Goal: Information Seeking & Learning: Learn about a topic

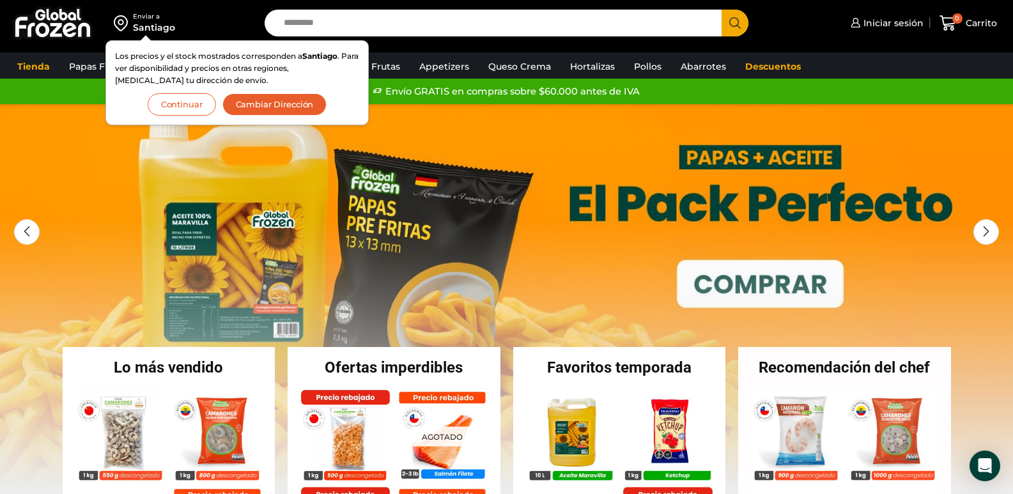
click at [194, 107] on button "Continuar" at bounding box center [182, 104] width 68 height 22
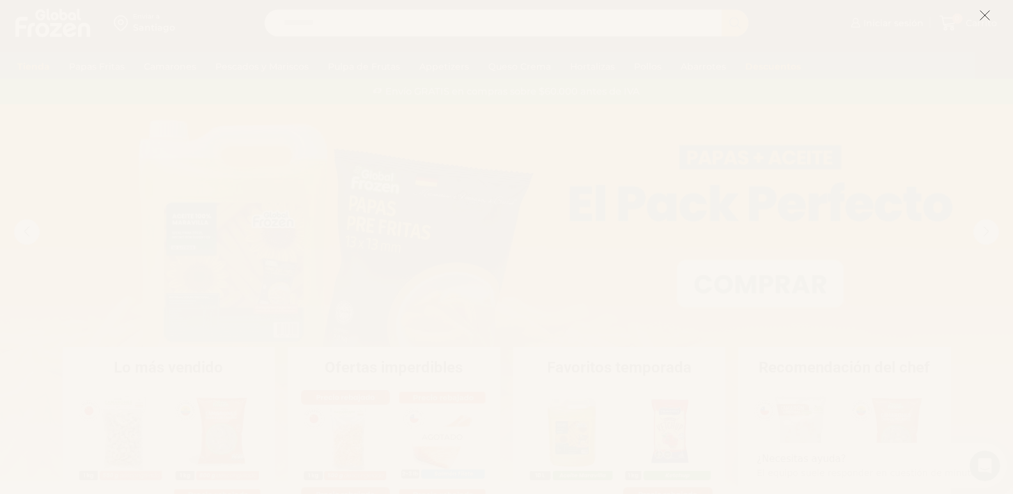
click at [986, 17] on icon at bounding box center [985, 16] width 12 height 12
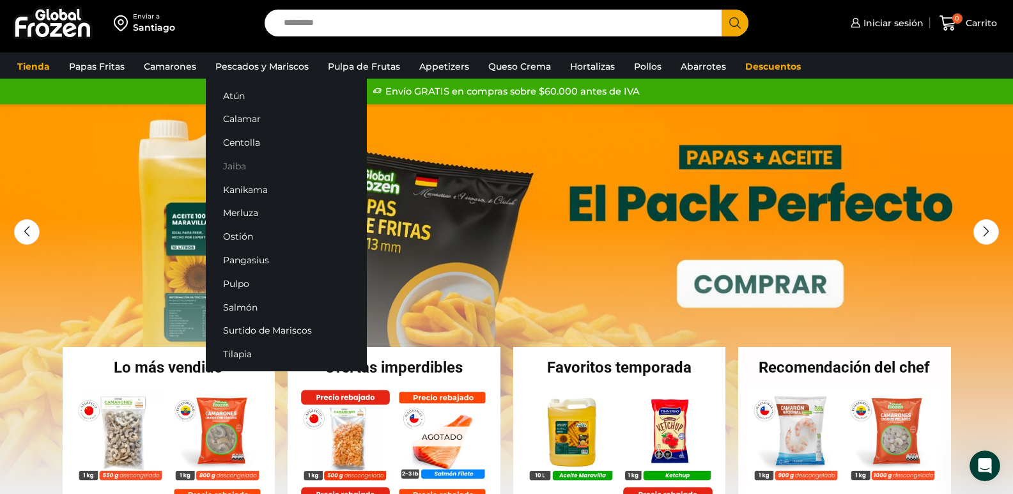
click at [239, 162] on link "Jaiba" at bounding box center [286, 166] width 161 height 24
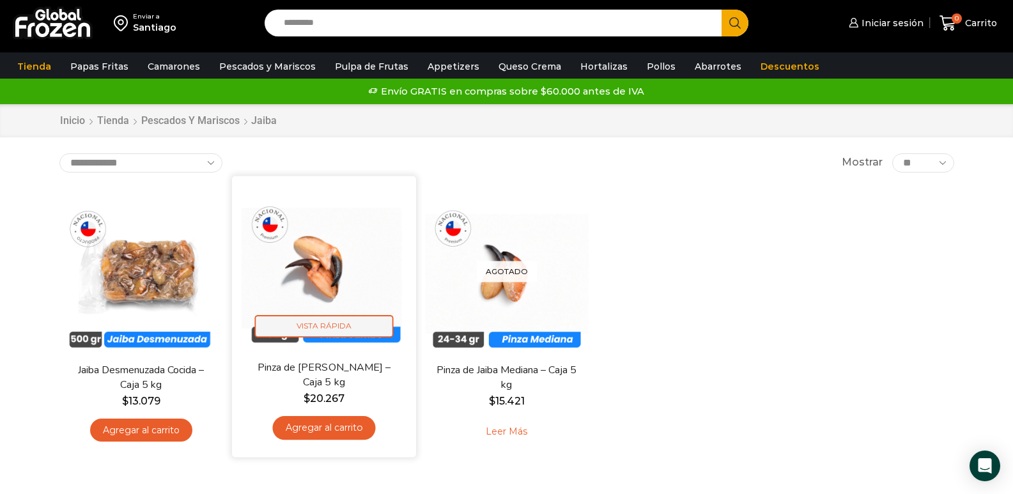
click at [291, 331] on span "Vista Rápida" at bounding box center [323, 326] width 139 height 22
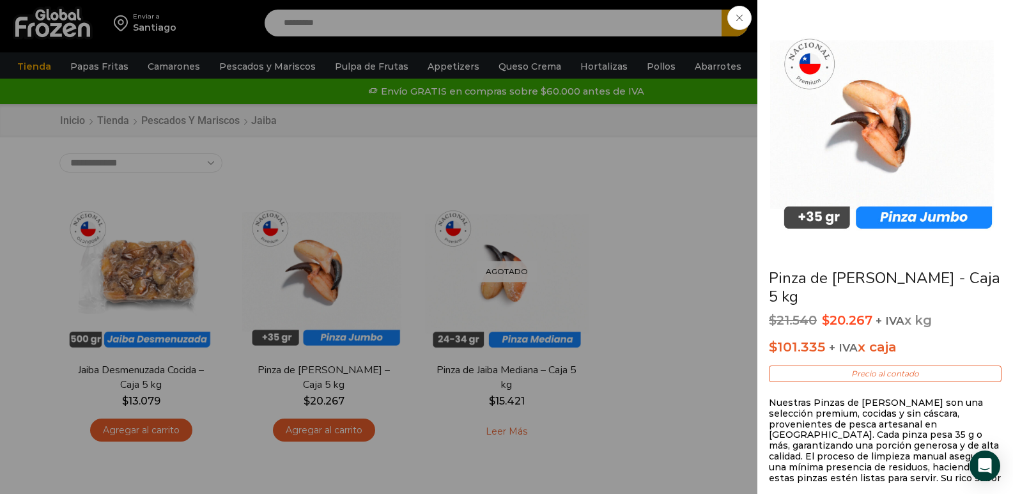
click at [731, 0] on div "Pinza de Jaiba Jumbo - Caja 5 kg $ 21.540 Original price was: $21.540. $ 20.267…" at bounding box center [506, 0] width 1013 height 0
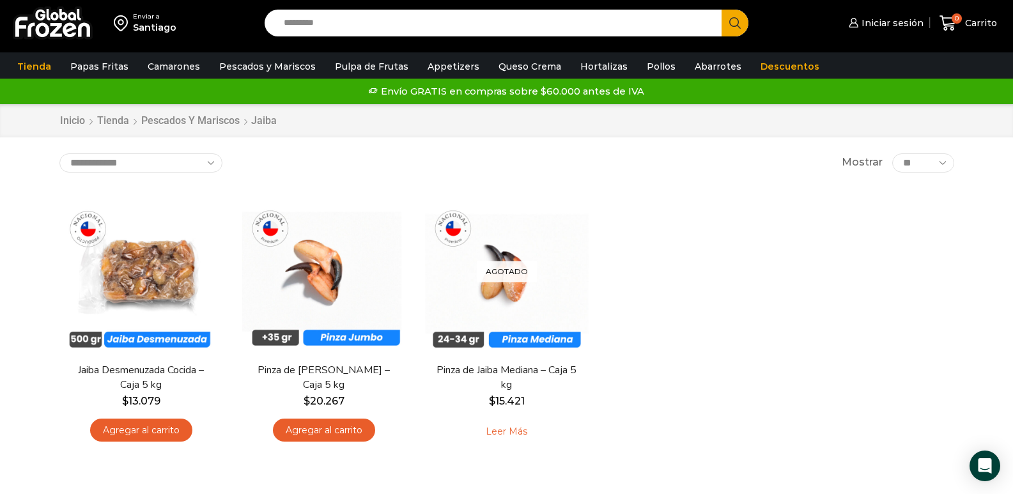
drag, startPoint x: 341, startPoint y: 348, endPoint x: 662, endPoint y: 319, distance: 322.1
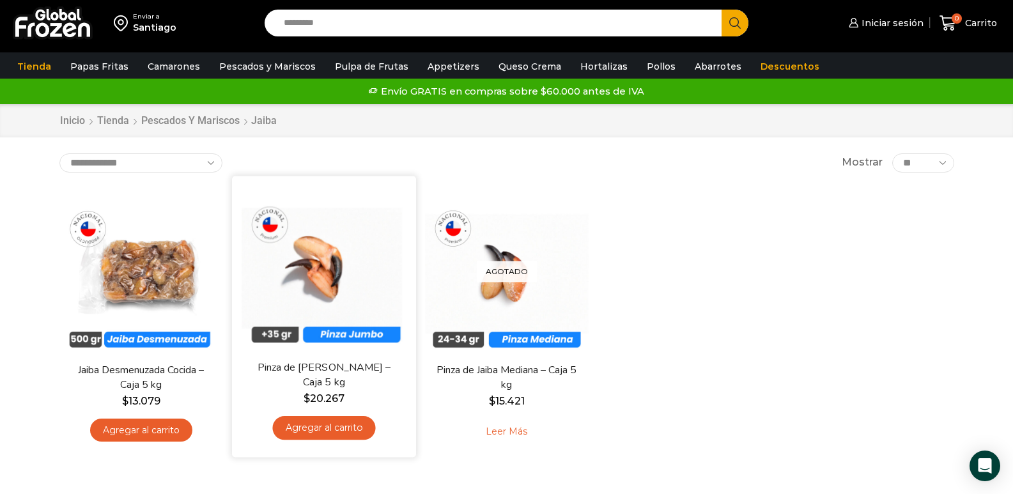
drag, startPoint x: 662, startPoint y: 319, endPoint x: 351, endPoint y: 183, distance: 339.4
click at [351, 183] on div "En stock Vista Rápida Pinza de Jaiba Jumbo – Caja 5 kg $ 20.267 Agregar al carr…" at bounding box center [323, 316] width 184 height 281
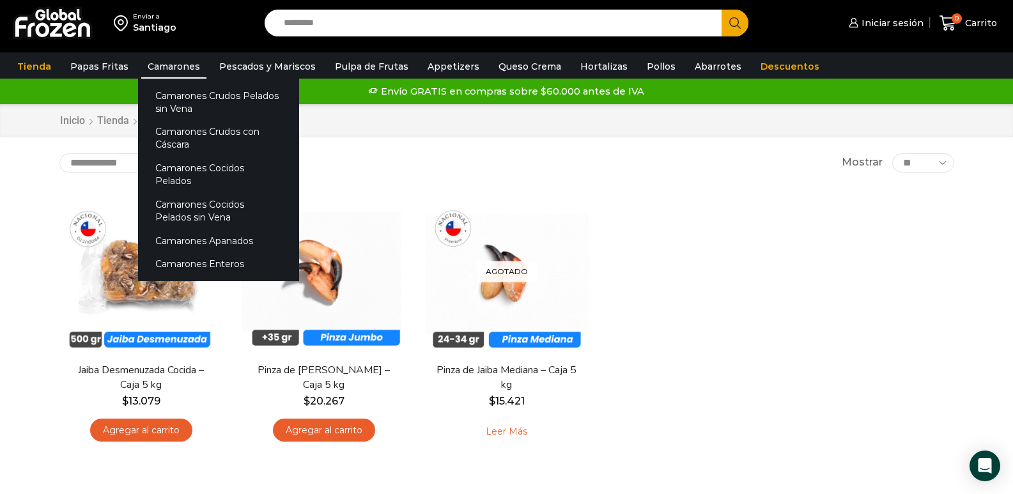
click at [163, 66] on link "Camarones" at bounding box center [173, 66] width 65 height 24
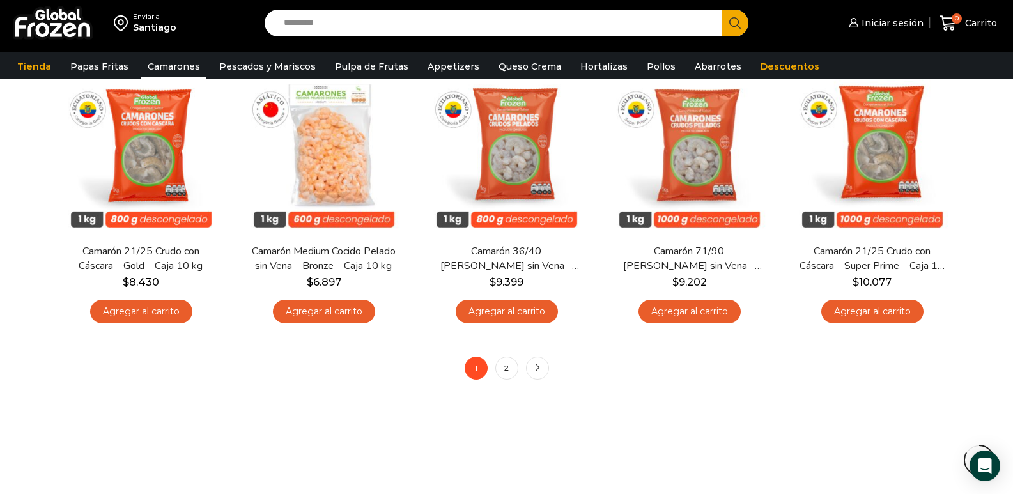
scroll to position [959, 0]
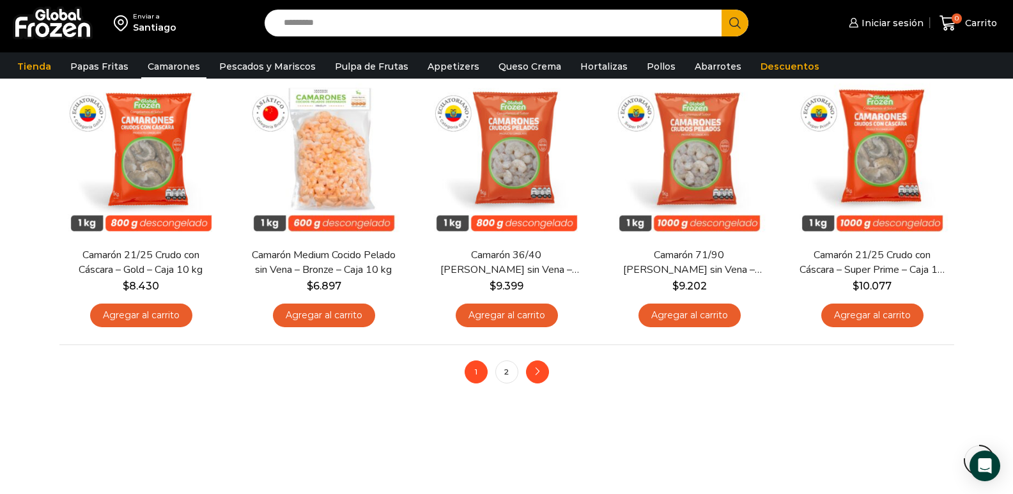
click at [544, 368] on link "next" at bounding box center [537, 371] width 23 height 23
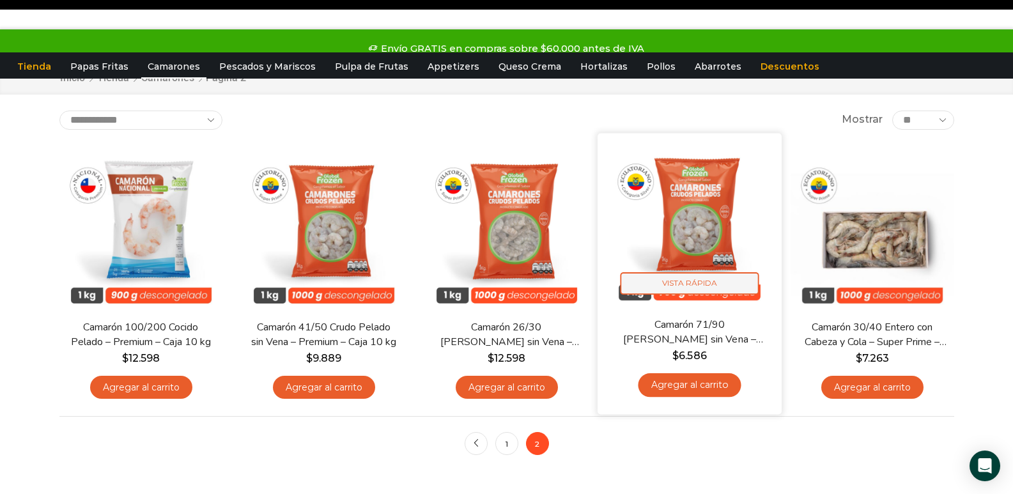
scroll to position [64, 0]
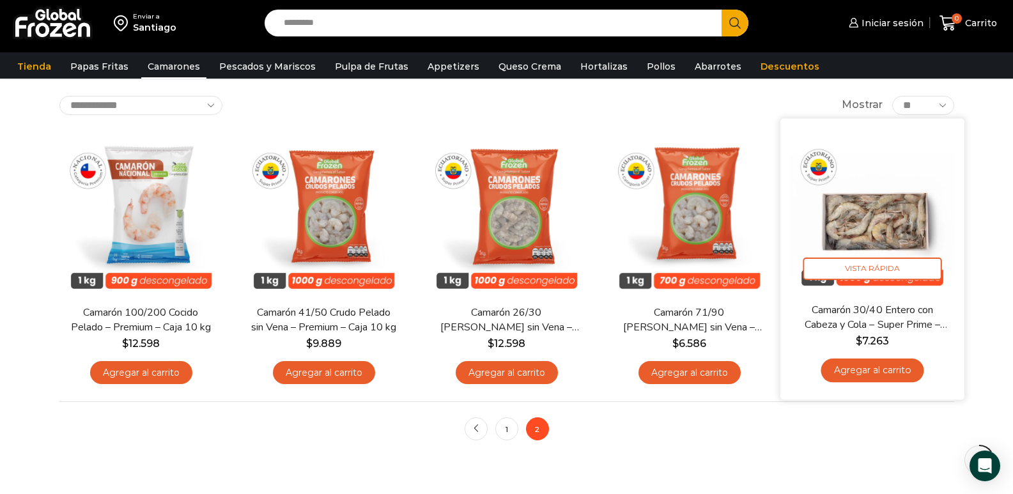
click at [884, 237] on img at bounding box center [872, 210] width 165 height 165
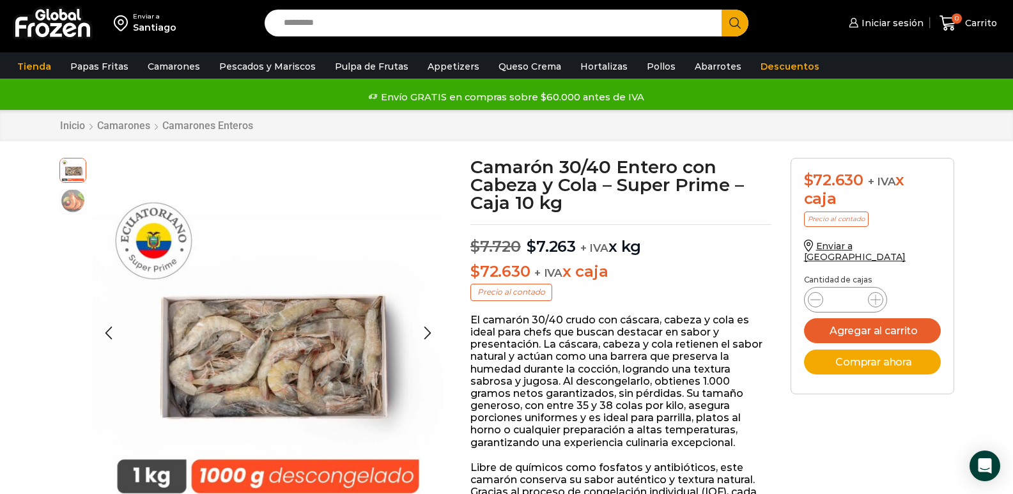
click at [77, 199] on img at bounding box center [73, 201] width 26 height 26
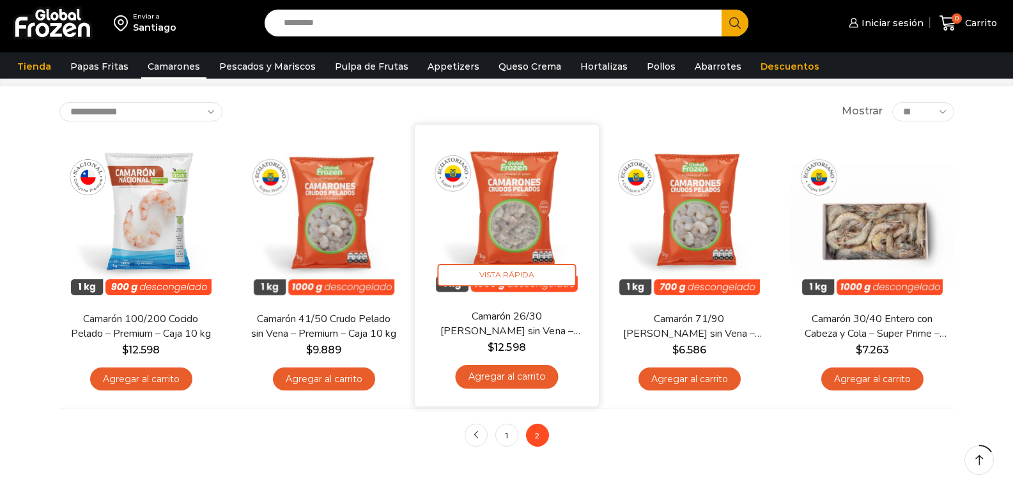
scroll to position [64, 0]
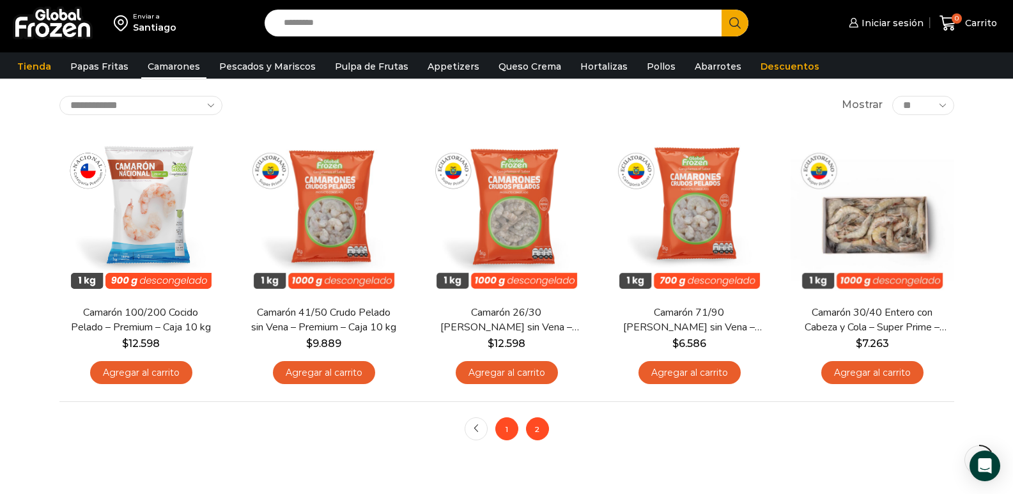
click at [513, 424] on link "1" at bounding box center [506, 428] width 23 height 23
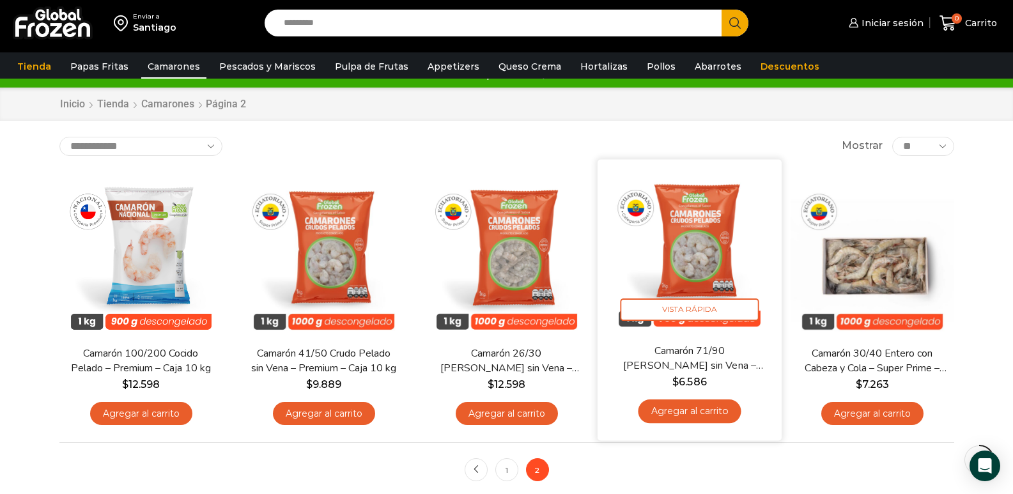
scroll to position [0, 0]
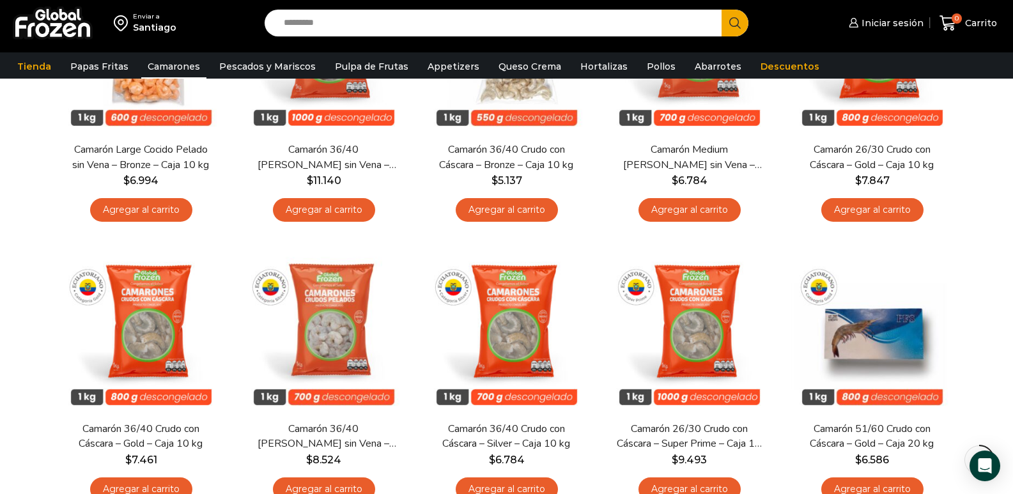
scroll to position [511, 0]
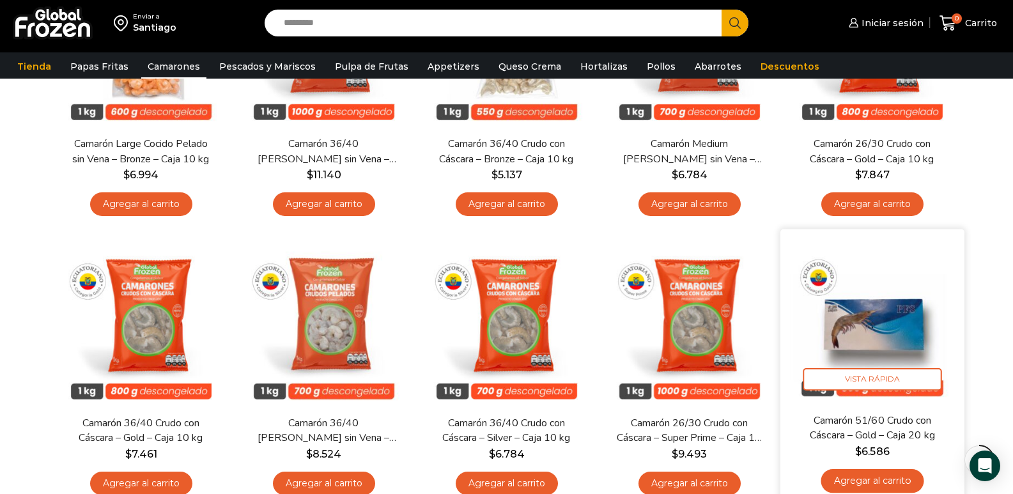
click at [852, 334] on img at bounding box center [872, 321] width 165 height 165
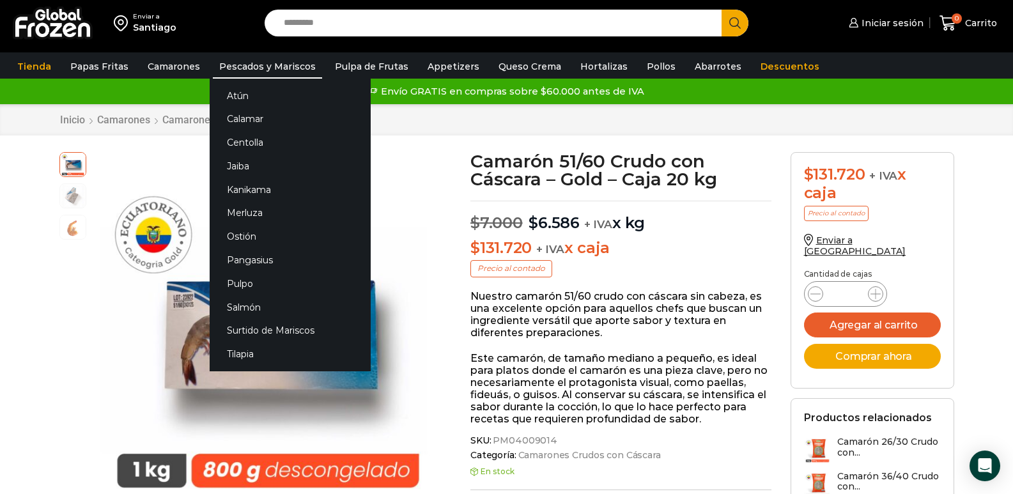
click at [228, 64] on link "Pescados y Mariscos" at bounding box center [267, 66] width 109 height 24
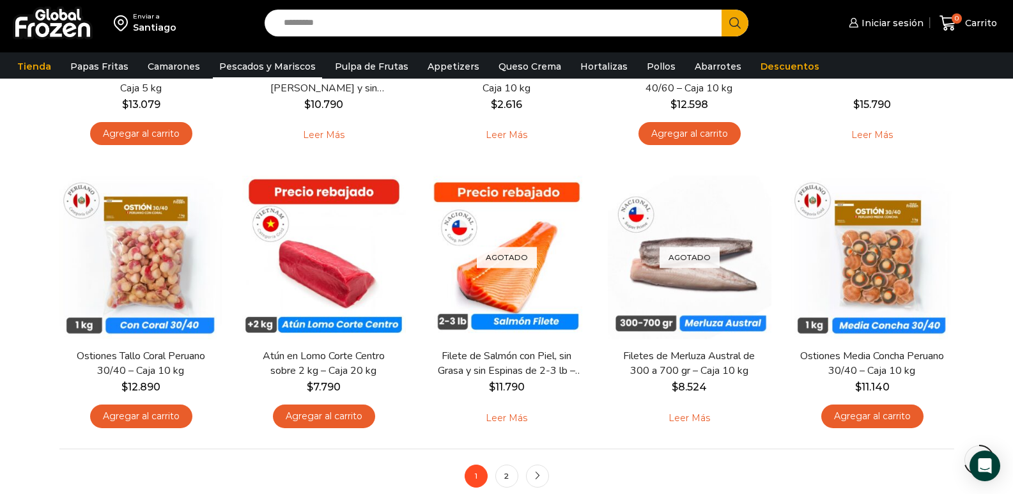
scroll to position [895, 0]
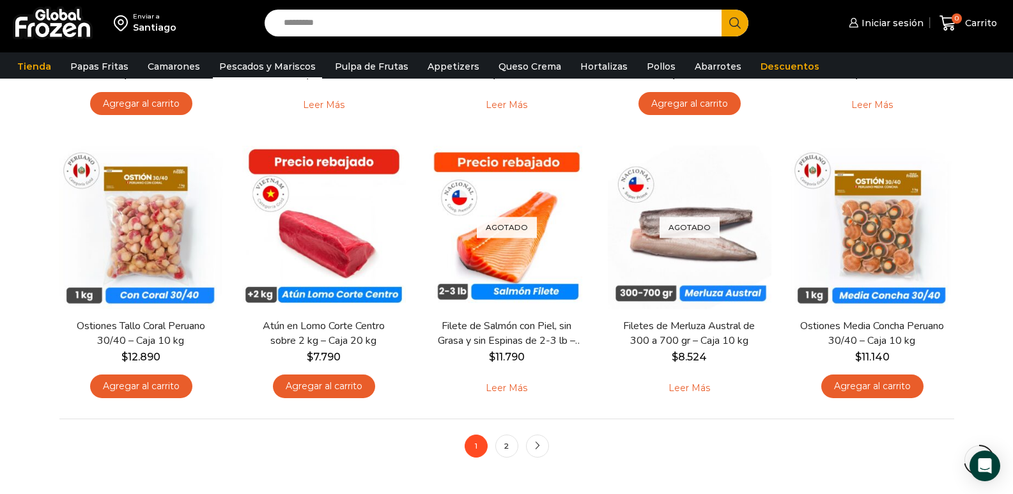
drag, startPoint x: 980, startPoint y: 229, endPoint x: 539, endPoint y: 475, distance: 504.4
drag, startPoint x: 539, startPoint y: 475, endPoint x: 426, endPoint y: 475, distance: 113.1
drag, startPoint x: 426, startPoint y: 475, endPoint x: 390, endPoint y: 456, distance: 41.2
click at [390, 456] on nav "1 2 next" at bounding box center [506, 446] width 895 height 54
click at [504, 452] on link "2" at bounding box center [506, 446] width 23 height 23
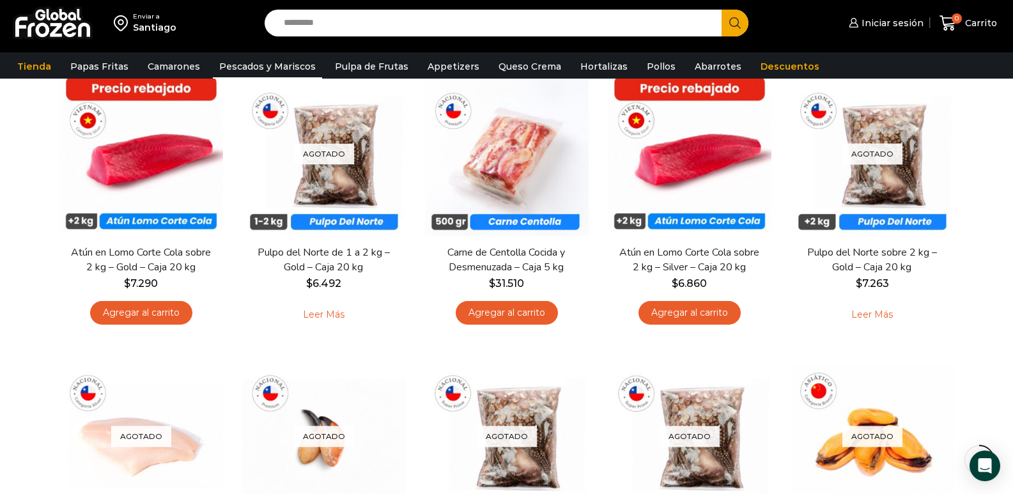
scroll to position [383, 0]
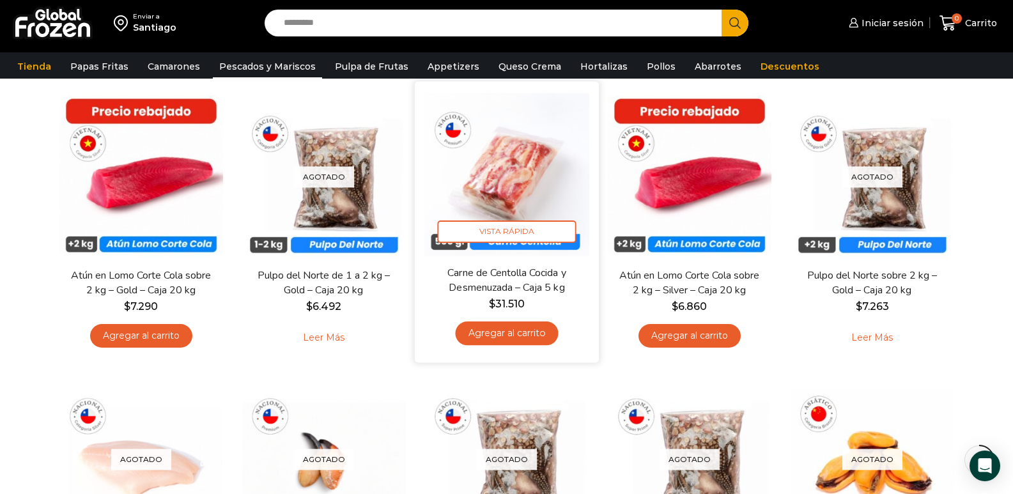
drag, startPoint x: 68, startPoint y: 334, endPoint x: 518, endPoint y: 281, distance: 452.9
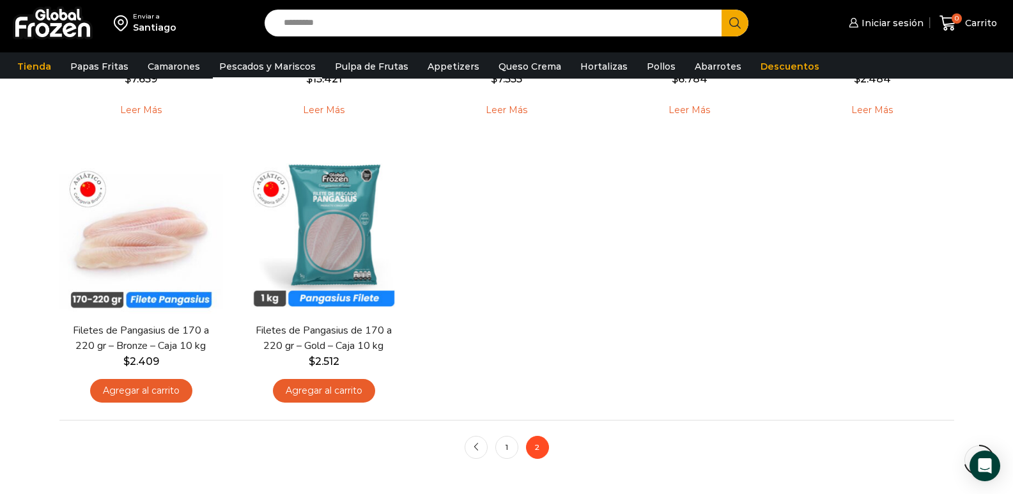
scroll to position [895, 0]
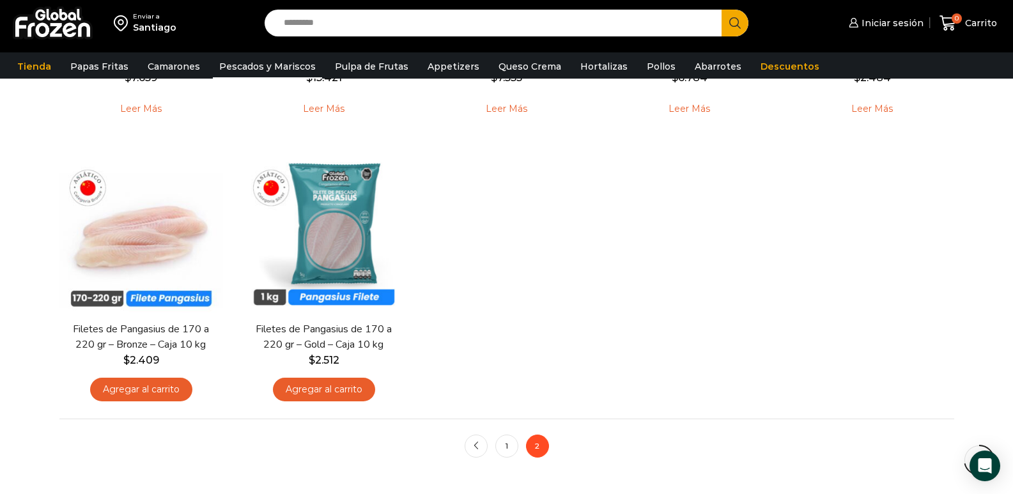
drag, startPoint x: 721, startPoint y: 201, endPoint x: 702, endPoint y: 210, distance: 21.2
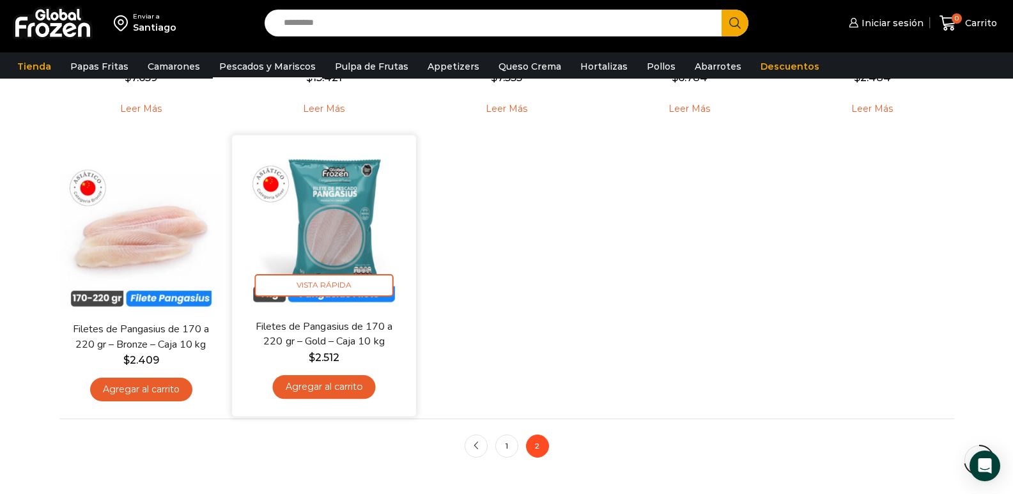
drag, startPoint x: 702, startPoint y: 210, endPoint x: 321, endPoint y: 321, distance: 397.2
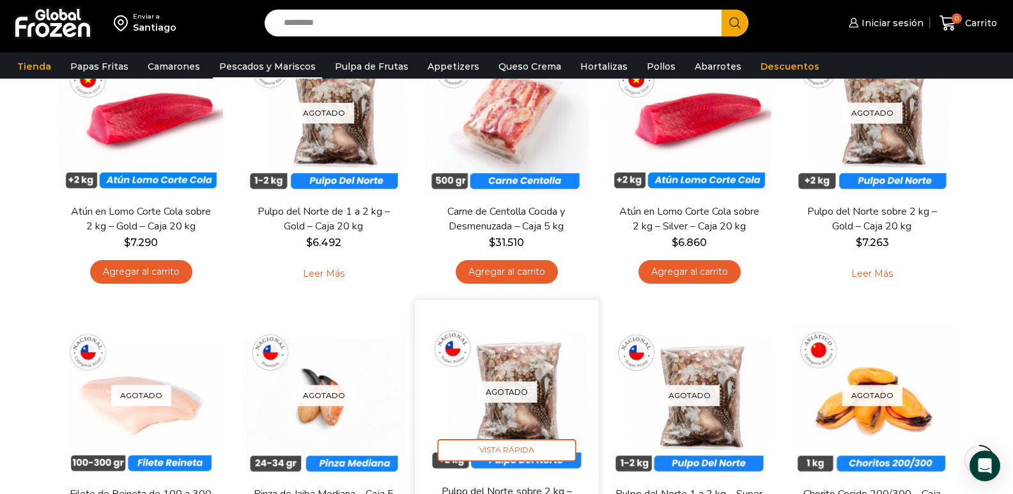
scroll to position [0, 0]
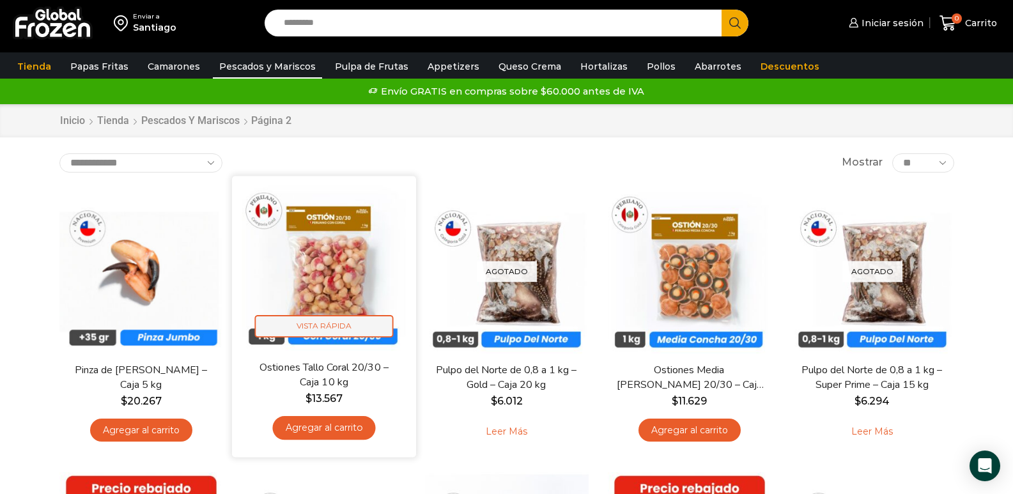
drag, startPoint x: 321, startPoint y: 321, endPoint x: 342, endPoint y: 334, distance: 24.7
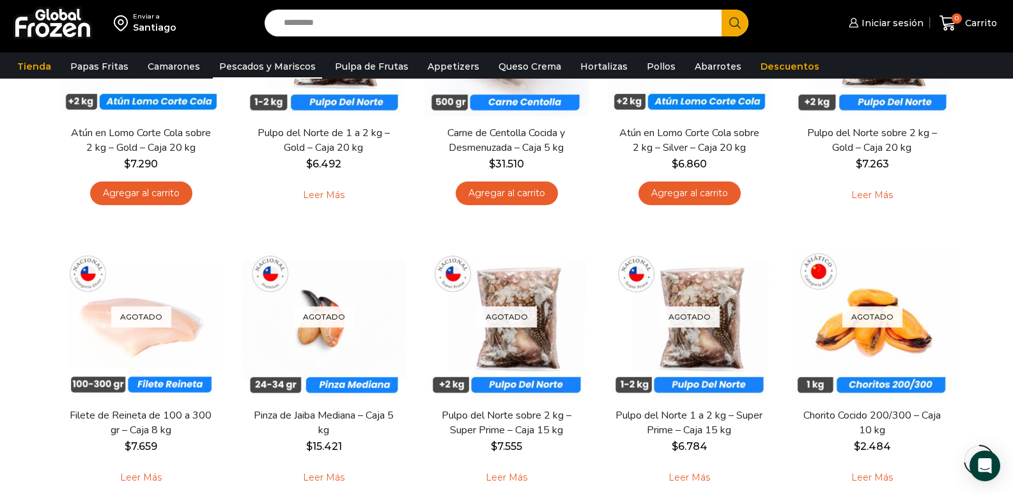
scroll to position [511, 0]
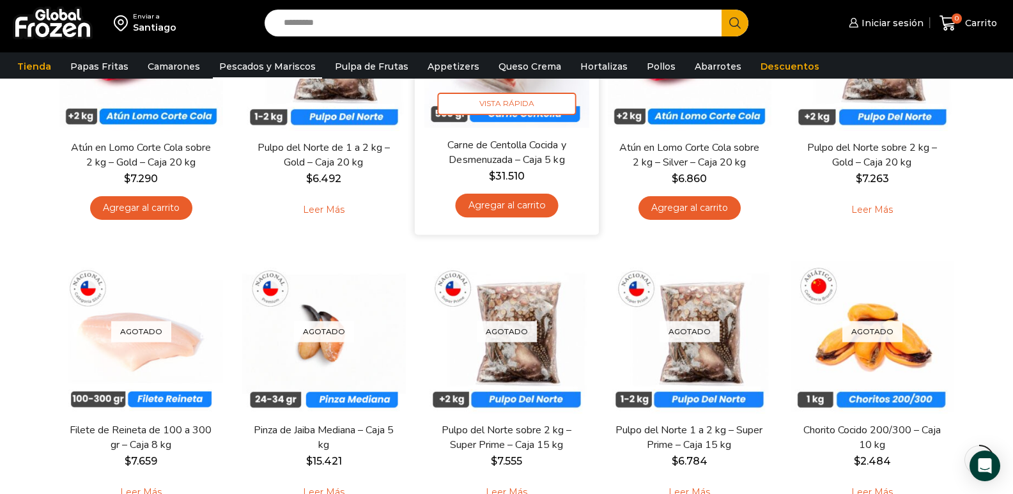
drag, startPoint x: 452, startPoint y: 169, endPoint x: 451, endPoint y: 125, distance: 43.5
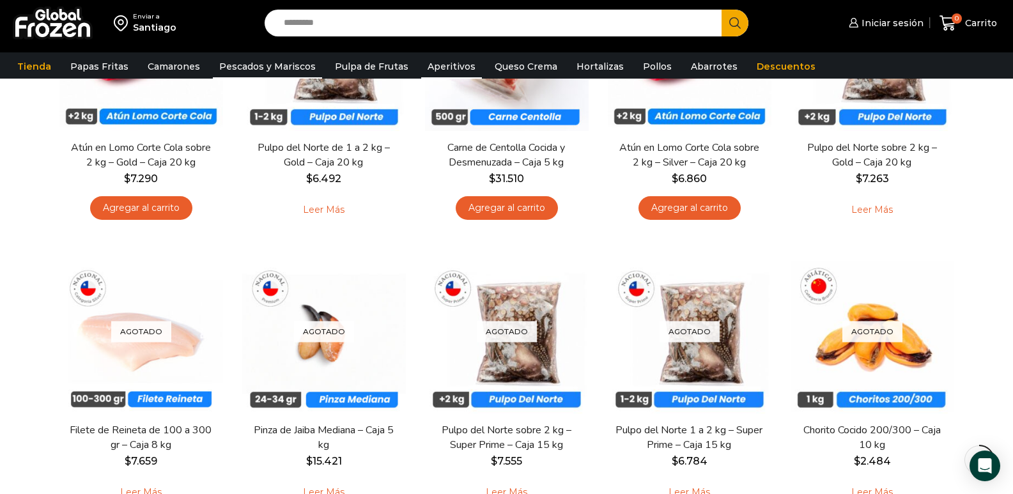
drag, startPoint x: 451, startPoint y: 125, endPoint x: 435, endPoint y: 63, distance: 64.0
click at [435, 63] on font "Aperitivos" at bounding box center [452, 67] width 48 height 12
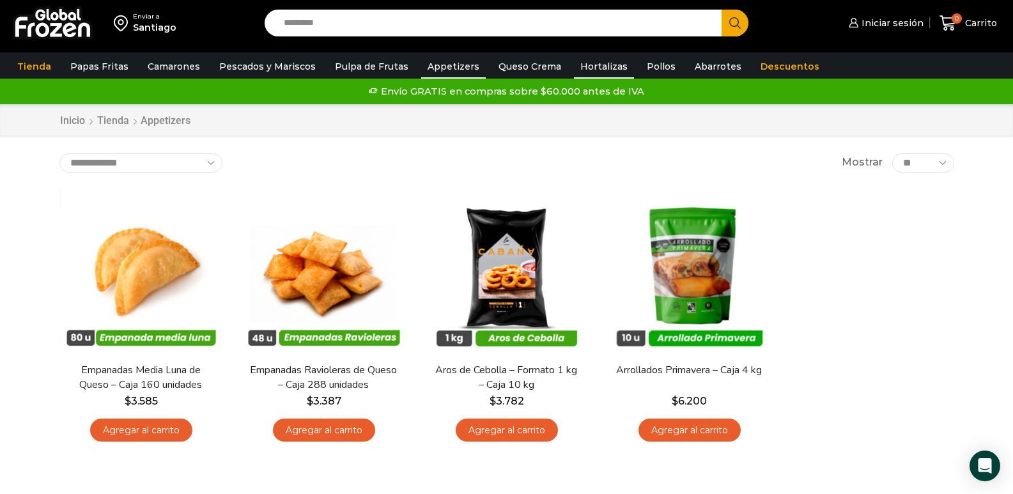
click at [575, 68] on link "Hortalizas" at bounding box center [604, 66] width 60 height 24
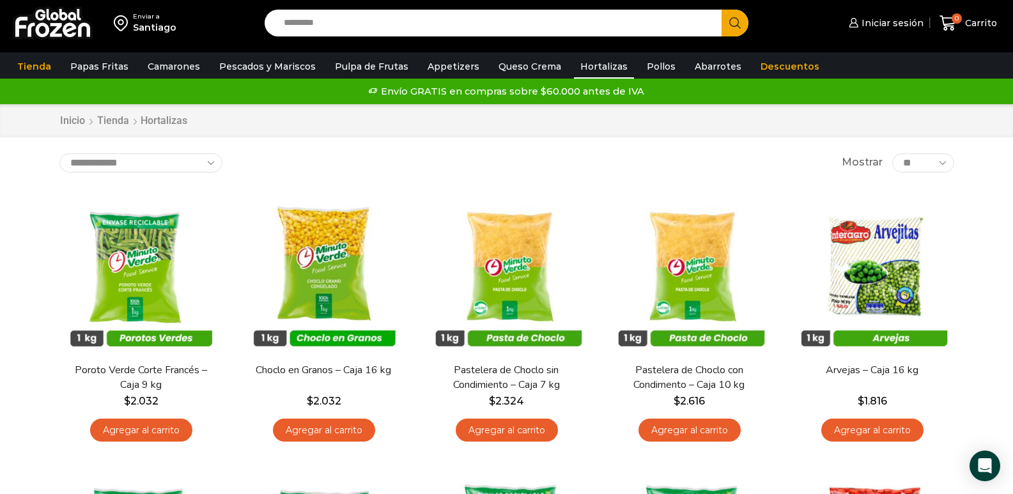
drag, startPoint x: 560, startPoint y: 129, endPoint x: 537, endPoint y: 166, distance: 43.1
click at [645, 64] on link "Pollos" at bounding box center [661, 66] width 42 height 24
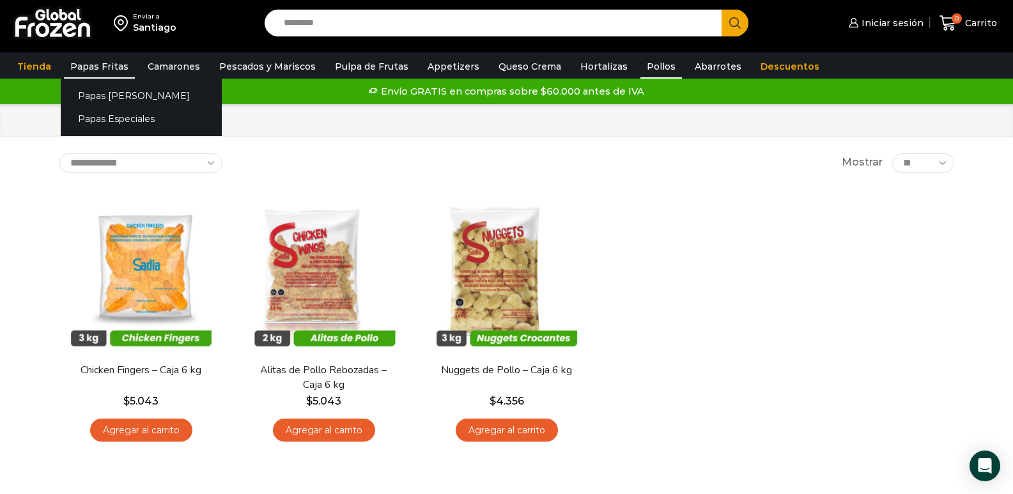
click at [79, 66] on link "Papas Fritas" at bounding box center [99, 66] width 71 height 24
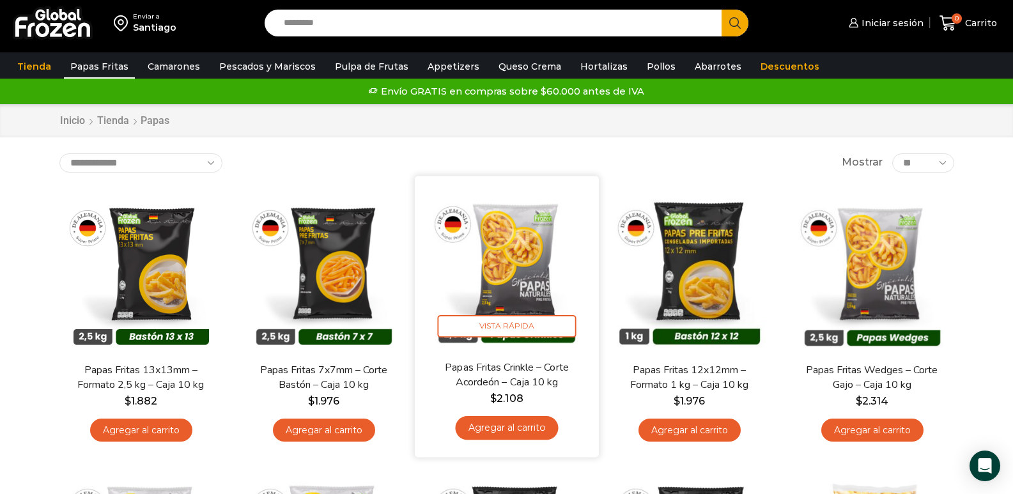
drag, startPoint x: 490, startPoint y: 253, endPoint x: 482, endPoint y: 248, distance: 8.7
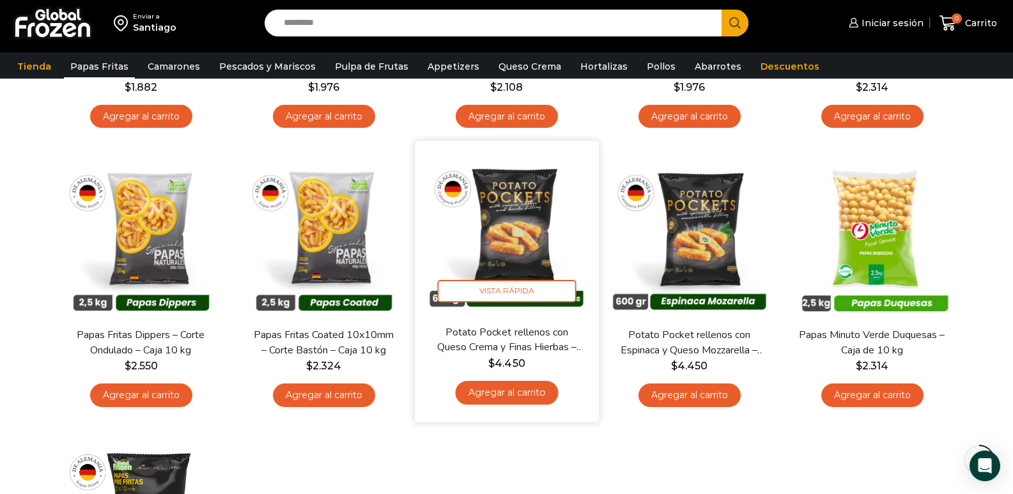
scroll to position [320, 0]
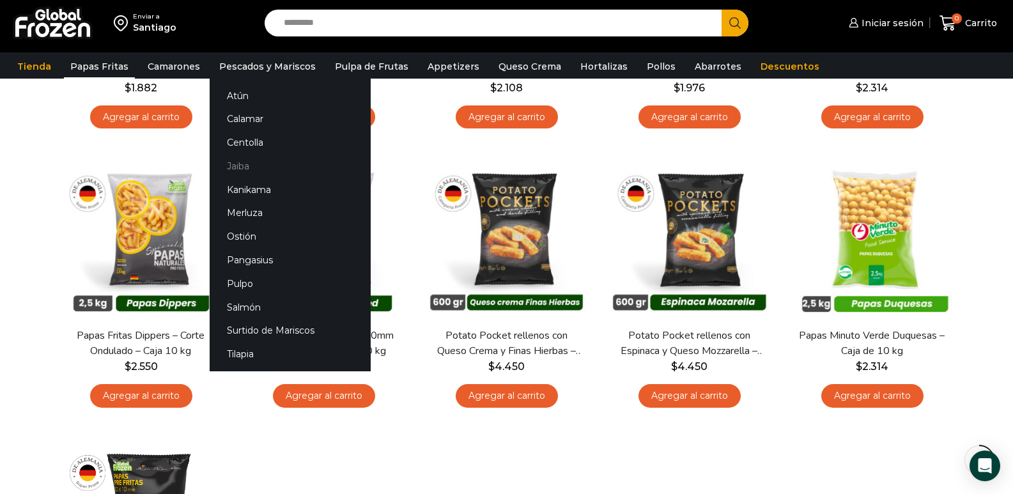
click at [242, 160] on link "Jaiba" at bounding box center [290, 166] width 161 height 24
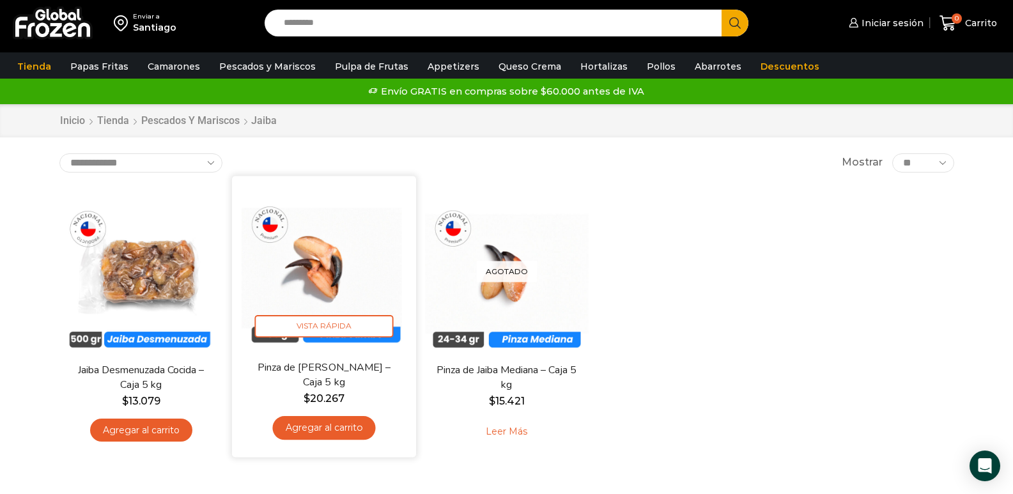
drag, startPoint x: 350, startPoint y: 206, endPoint x: 350, endPoint y: 221, distance: 14.7
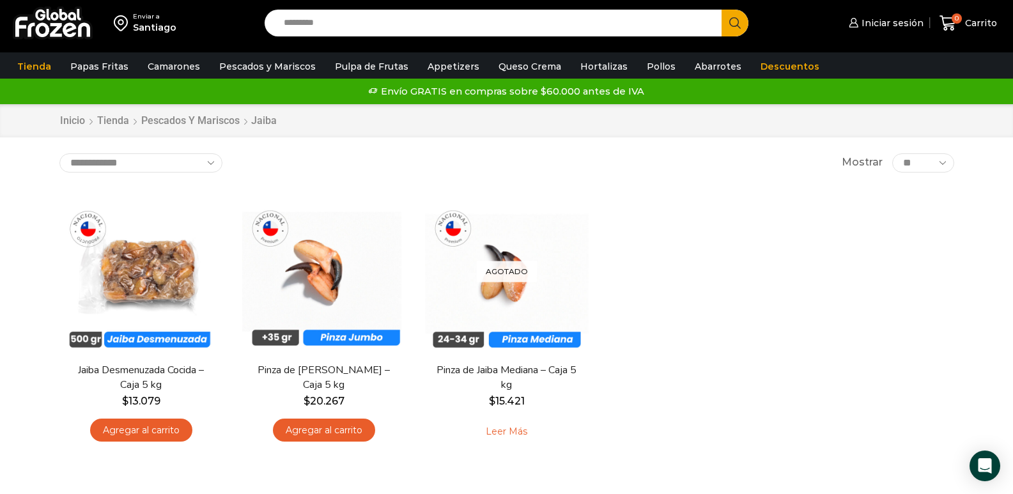
drag, startPoint x: 350, startPoint y: 221, endPoint x: 669, endPoint y: 206, distance: 319.9
click at [669, 206] on div "En stock Vista Rápida Jaiba Desmenuzada Cocida – Caja 5 kg $ 13.079 Agregar al …" at bounding box center [507, 321] width 914 height 282
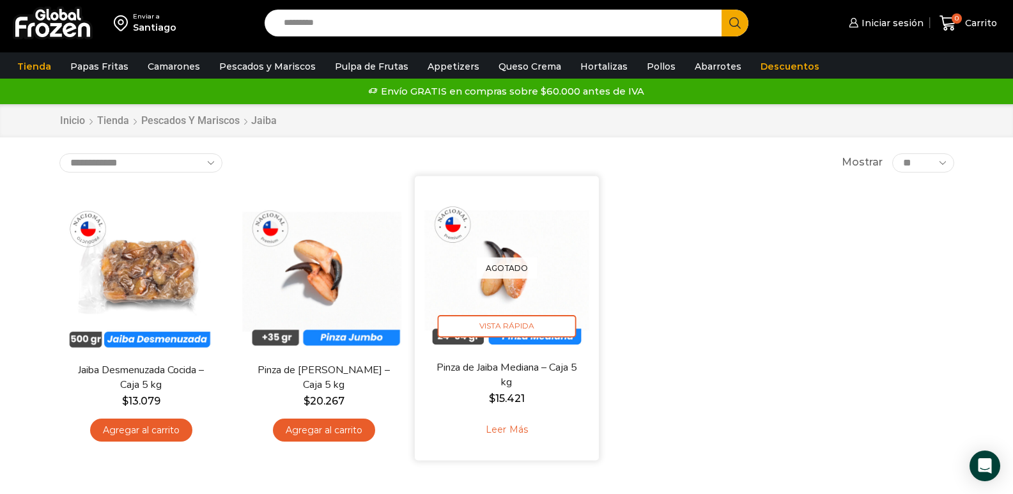
click at [466, 239] on img at bounding box center [506, 267] width 165 height 165
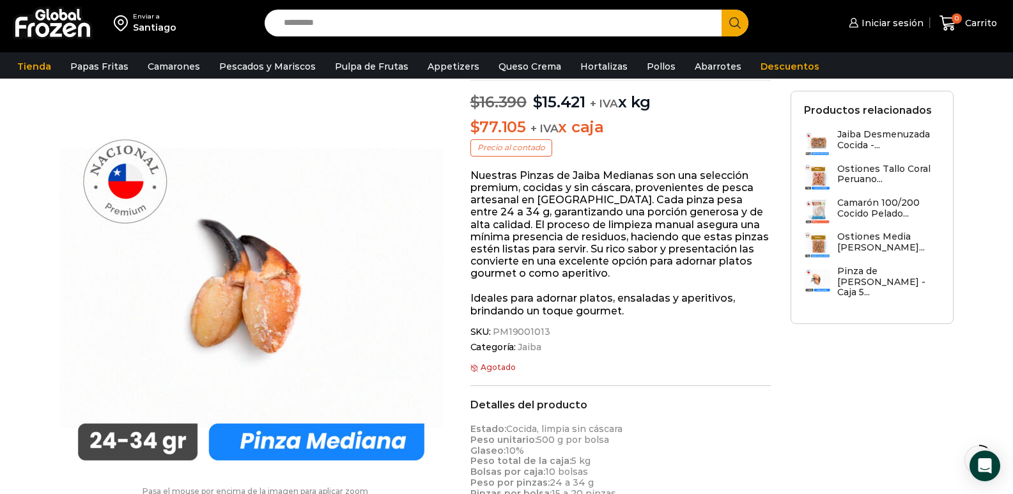
scroll to position [128, 0]
drag, startPoint x: 603, startPoint y: 362, endPoint x: 419, endPoint y: 400, distance: 187.2
drag, startPoint x: 419, startPoint y: 400, endPoint x: 412, endPoint y: 400, distance: 7.0
drag, startPoint x: 412, startPoint y: 400, endPoint x: 868, endPoint y: 413, distance: 455.8
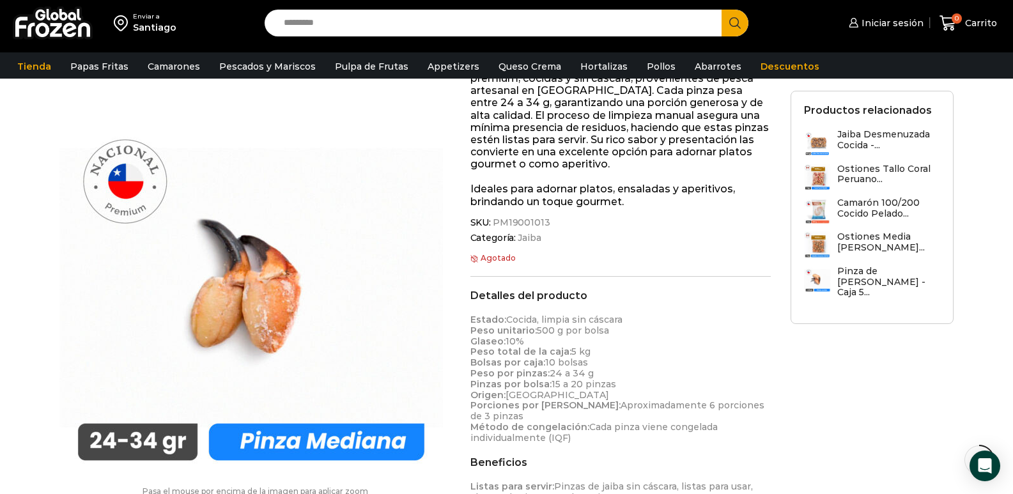
scroll to position [256, 0]
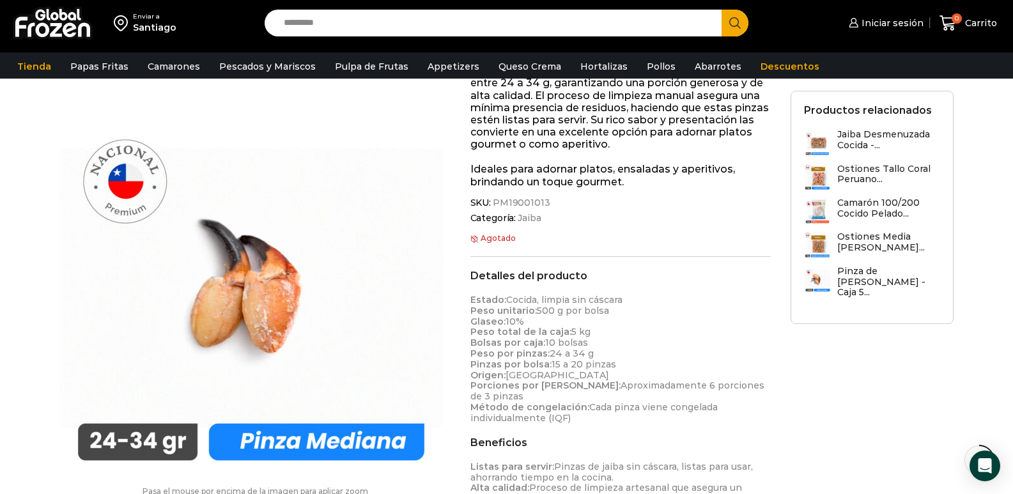
drag, startPoint x: 868, startPoint y: 413, endPoint x: 983, endPoint y: 230, distance: 216.3
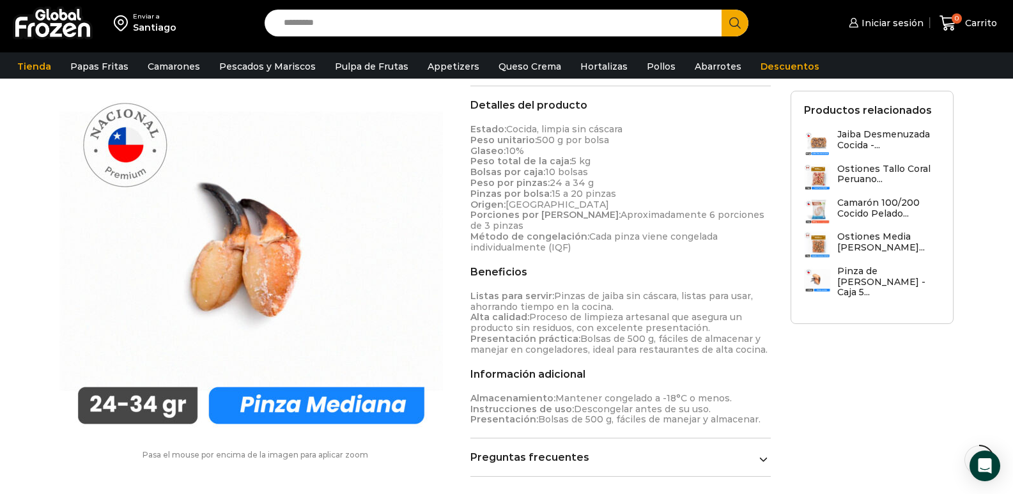
scroll to position [448, 0]
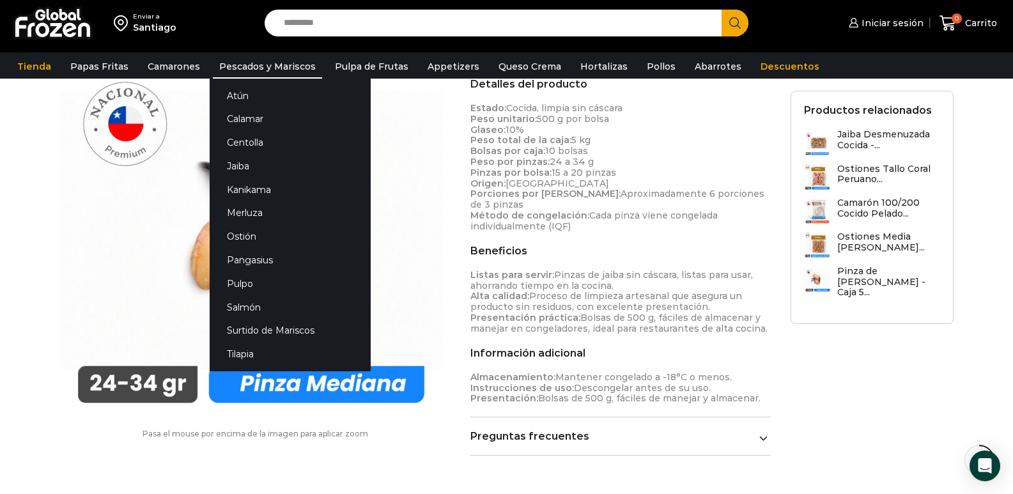
click at [248, 59] on link "Pescados y Mariscos" at bounding box center [267, 66] width 109 height 24
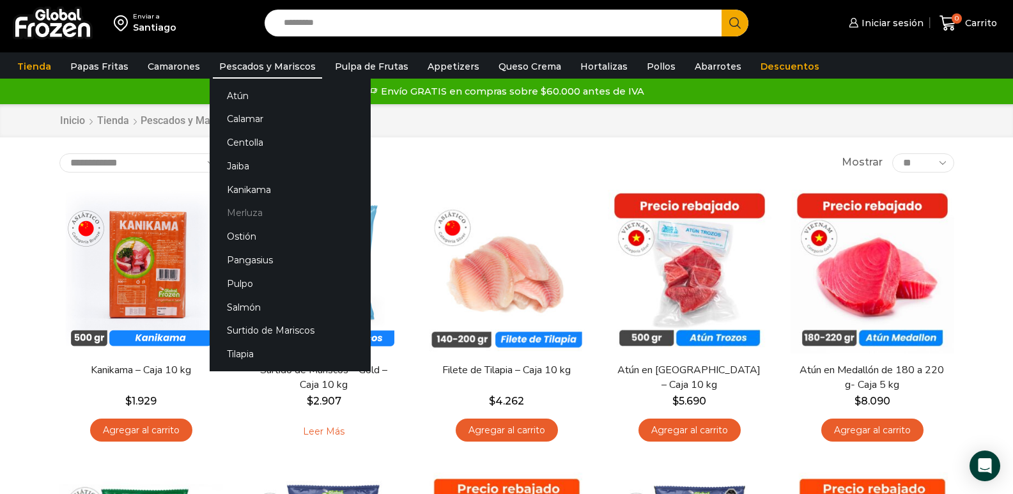
click at [248, 217] on link "Merluza" at bounding box center [290, 213] width 161 height 24
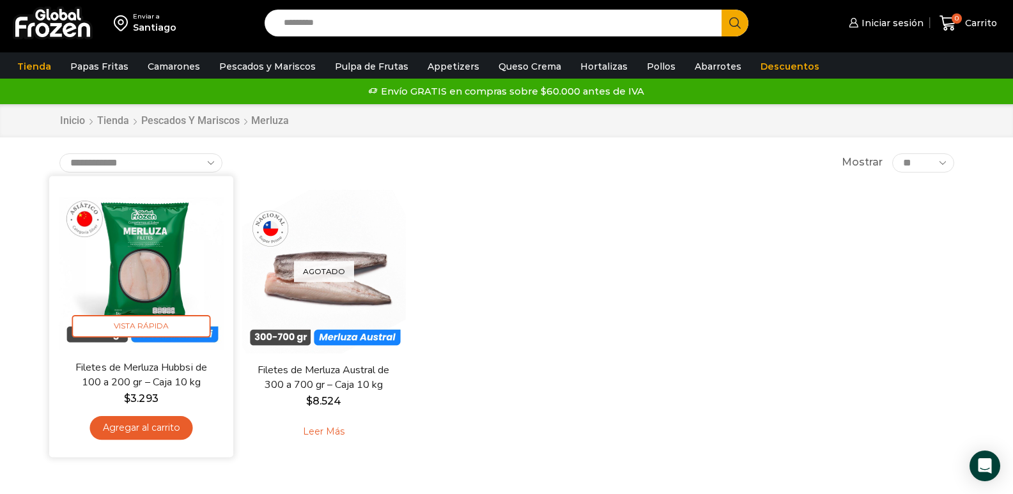
click at [147, 257] on img at bounding box center [141, 267] width 165 height 165
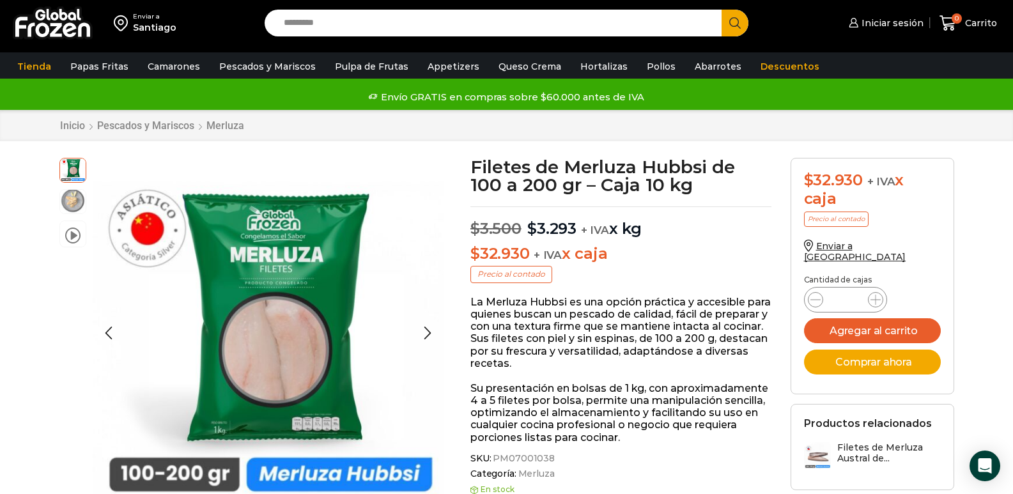
click at [75, 201] on img at bounding box center [73, 201] width 26 height 26
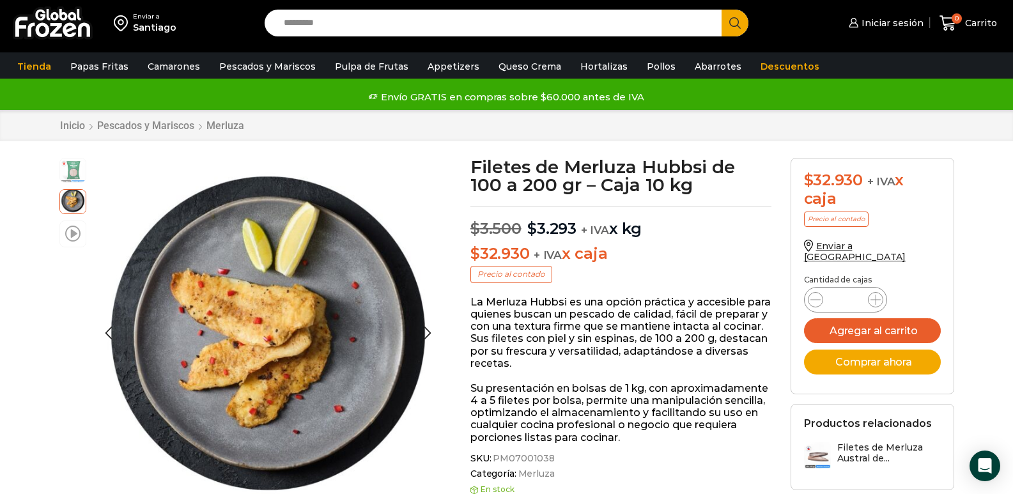
click at [75, 231] on span at bounding box center [72, 232] width 15 height 17
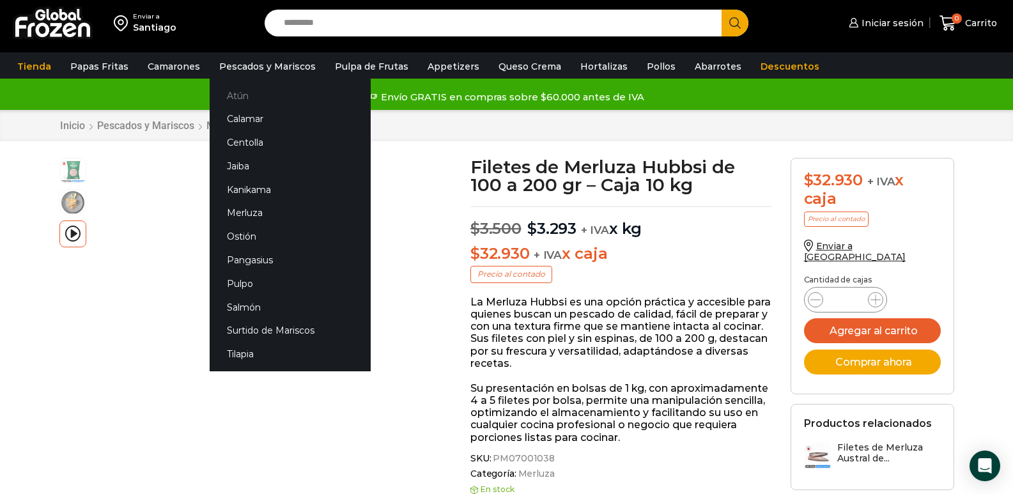
click at [253, 93] on link "Atún" at bounding box center [290, 96] width 161 height 24
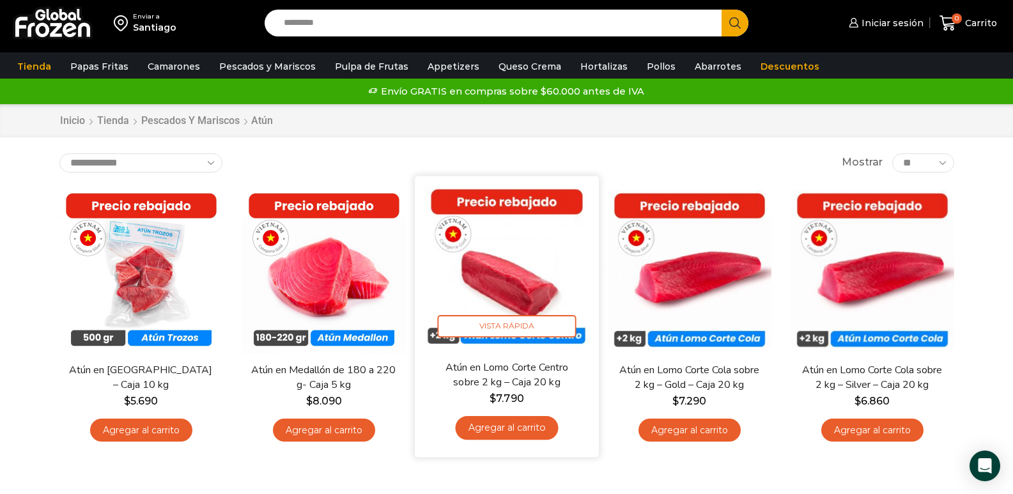
click at [511, 258] on img at bounding box center [506, 267] width 165 height 165
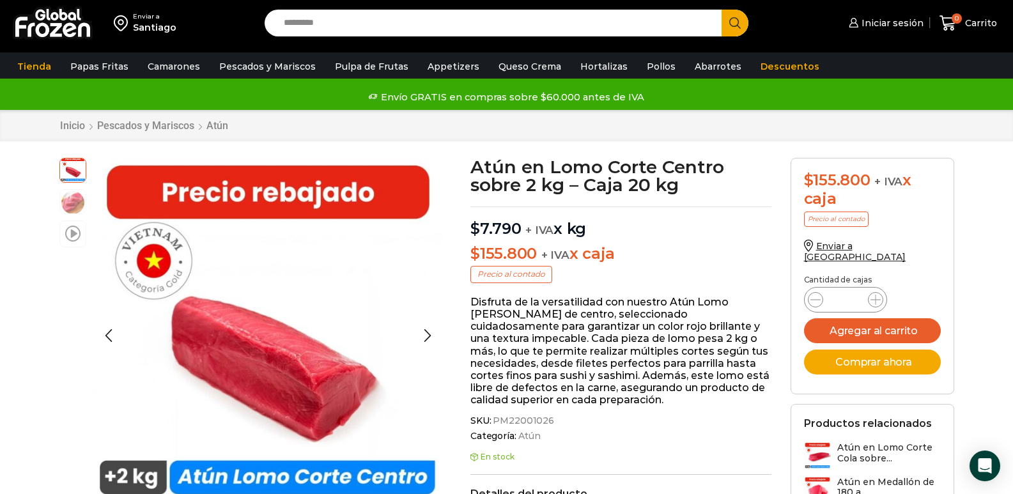
click at [69, 233] on span at bounding box center [72, 232] width 15 height 17
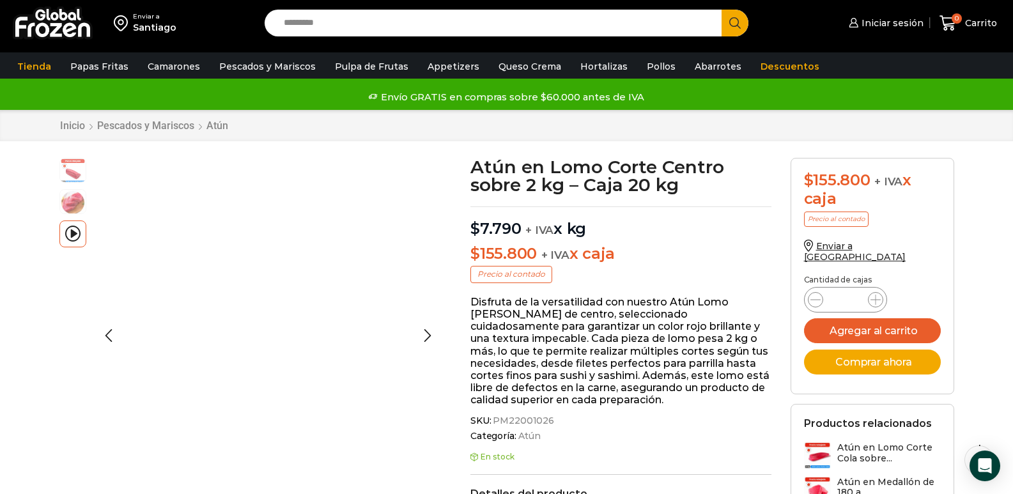
scroll to position [17, 0]
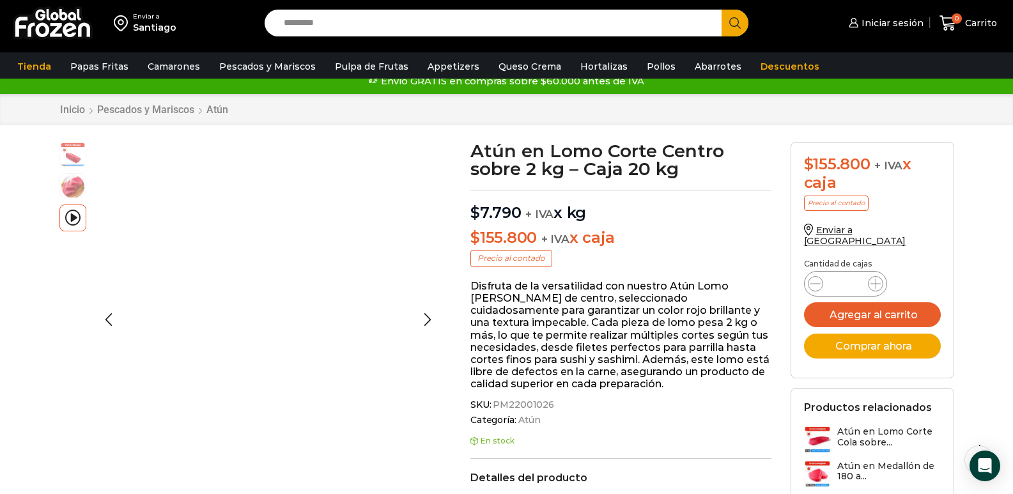
drag, startPoint x: 52, startPoint y: 287, endPoint x: 123, endPoint y: 320, distance: 78.3
click at [91, 301] on div "video Pasa el mouse por encima de la imagen para aplicar zoom Atún en Lomo Cort…" at bounding box center [256, 337] width 412 height 391
click at [75, 190] on img at bounding box center [73, 185] width 26 height 26
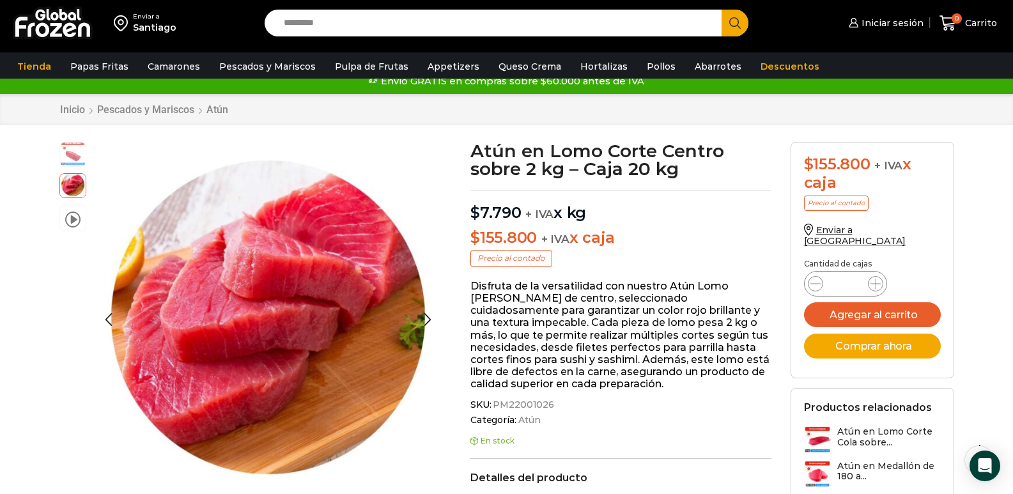
click at [77, 155] on img at bounding box center [73, 154] width 26 height 26
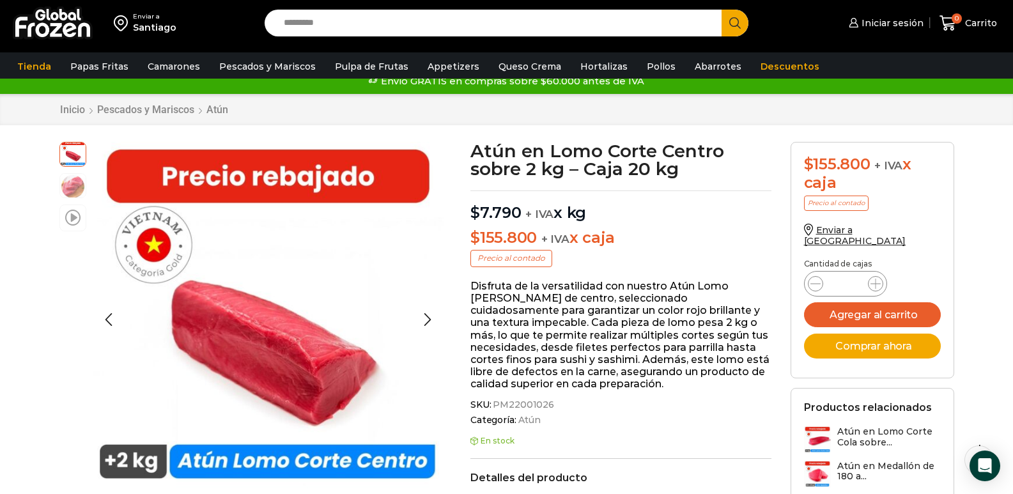
click at [75, 215] on span at bounding box center [72, 216] width 15 height 17
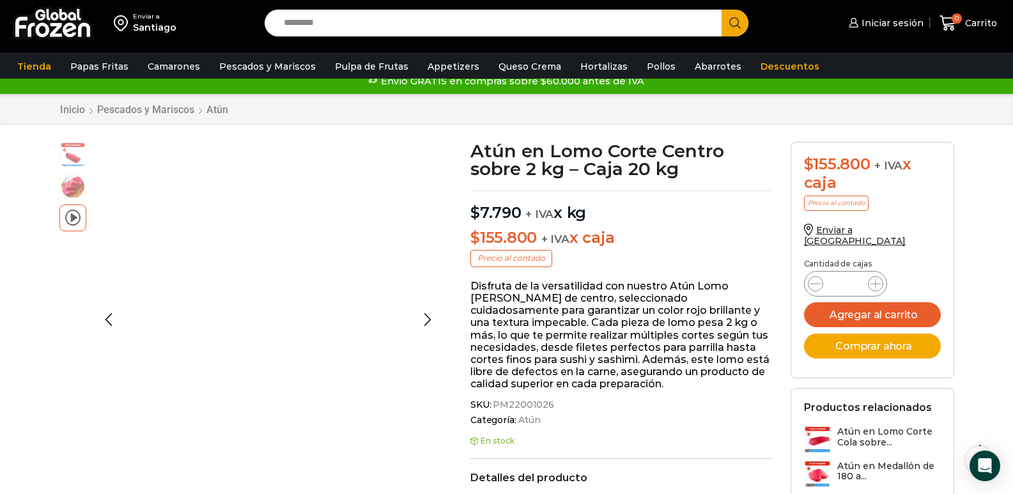
scroll to position [81, 0]
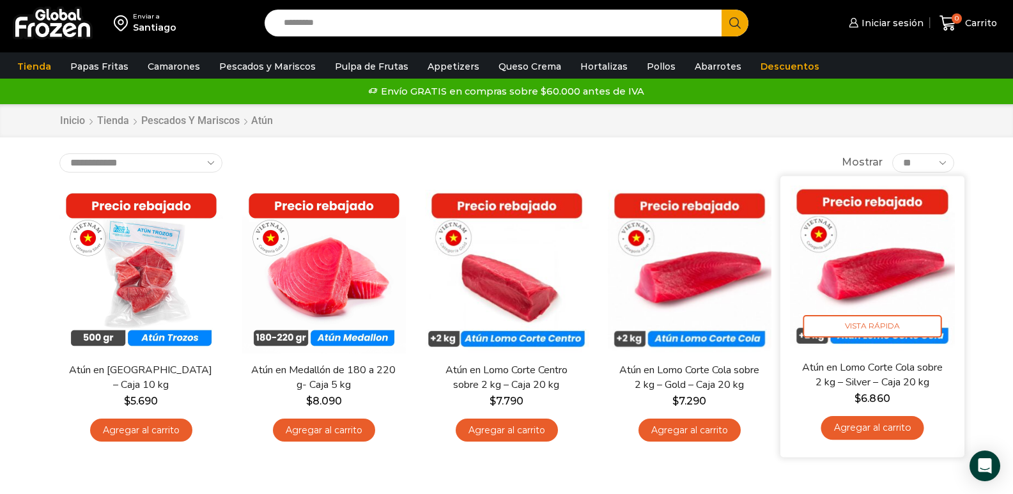
click at [868, 280] on img at bounding box center [872, 267] width 165 height 165
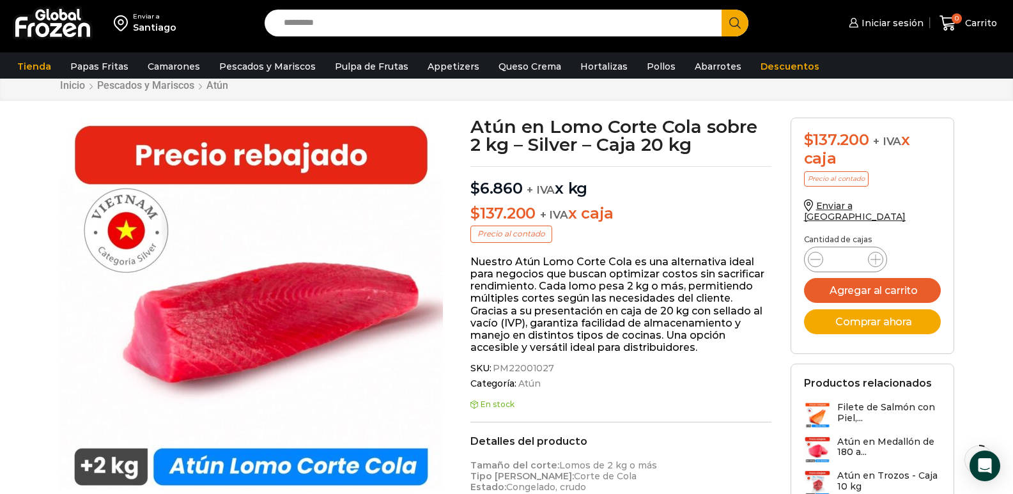
scroll to position [64, 0]
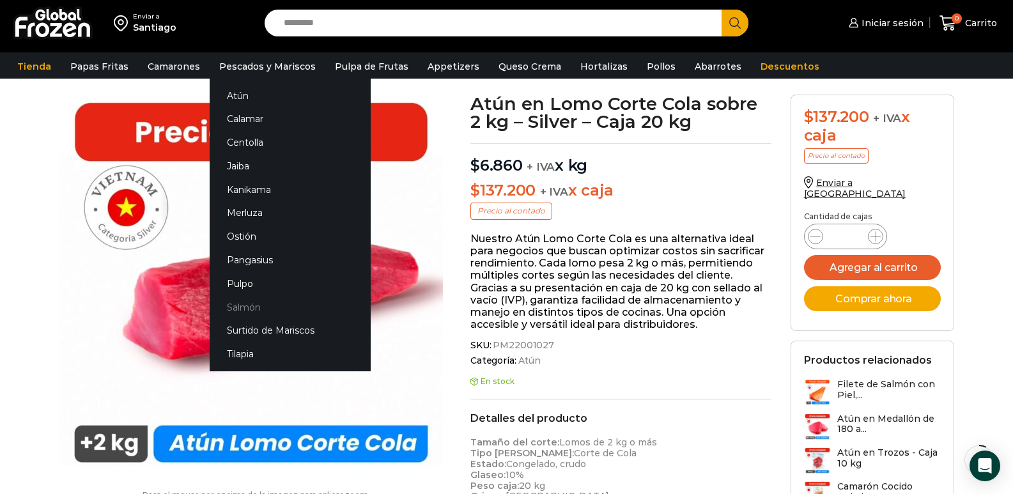
click at [263, 302] on link "Salmón" at bounding box center [290, 307] width 161 height 24
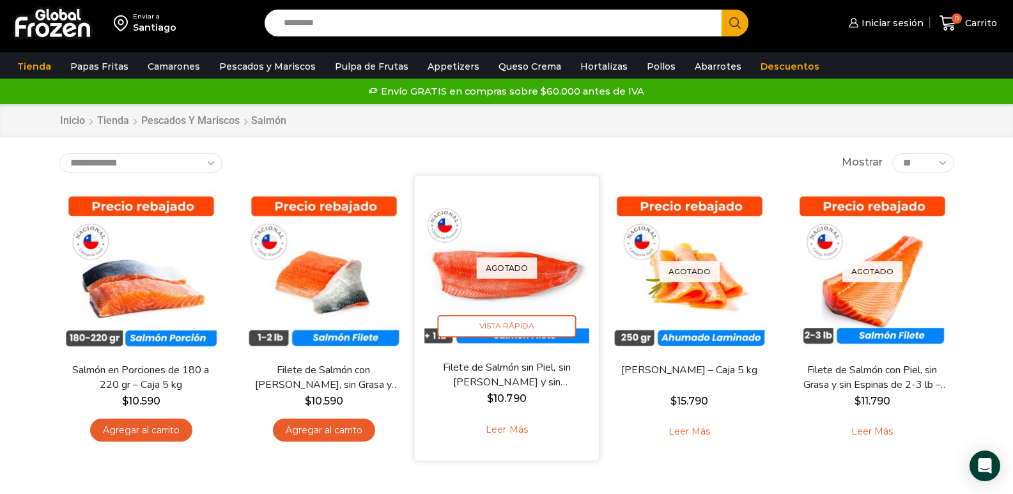
click at [522, 264] on p "Agotado" at bounding box center [506, 267] width 61 height 21
click at [559, 293] on div "Agotado Vista Rápida" at bounding box center [506, 267] width 165 height 165
click at [551, 325] on span "Vista Rápida" at bounding box center [506, 326] width 139 height 22
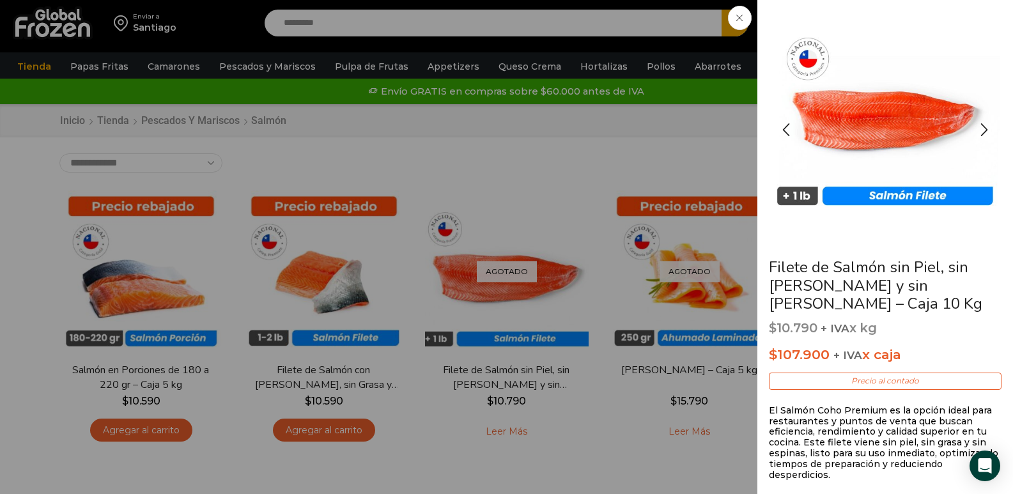
click at [907, 114] on img "1 / 2" at bounding box center [885, 112] width 230 height 204
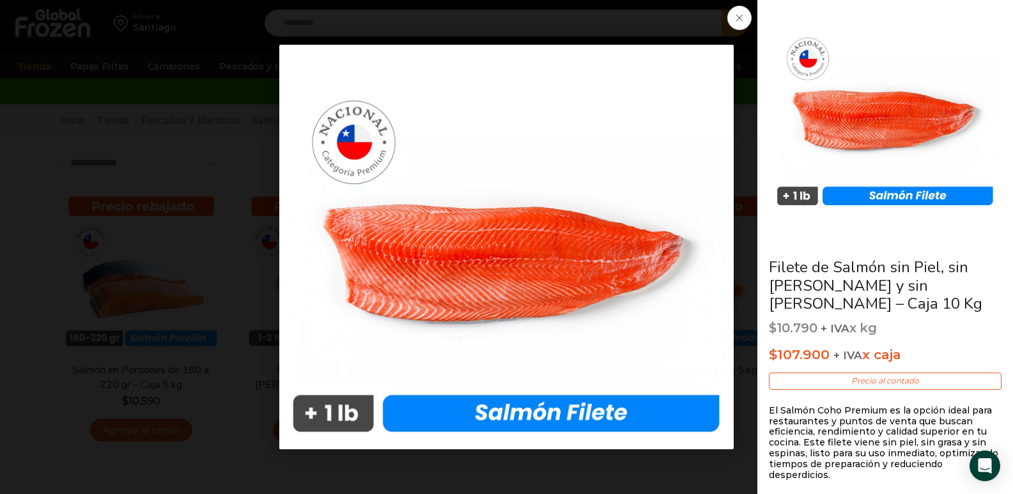
click at [231, 156] on div "1 / 1" at bounding box center [506, 247] width 923 height 405
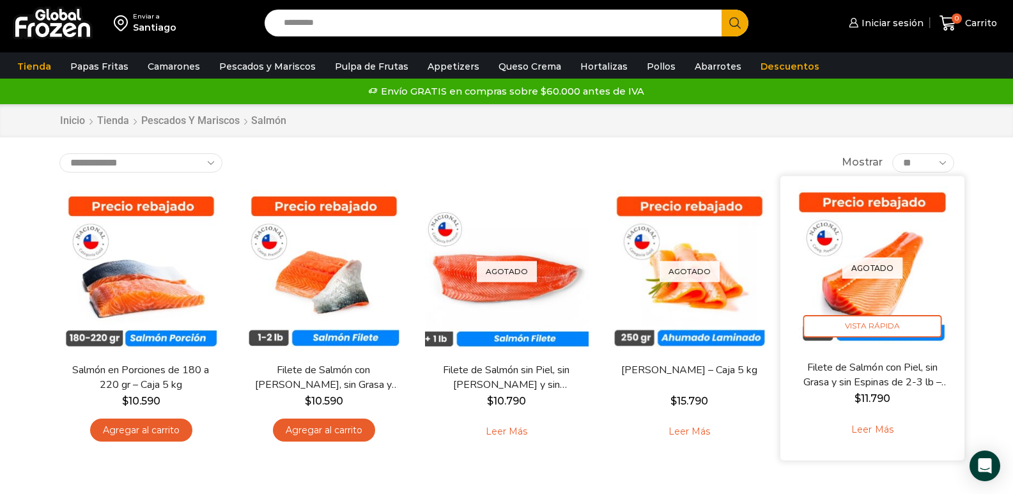
click at [842, 263] on img at bounding box center [872, 267] width 165 height 165
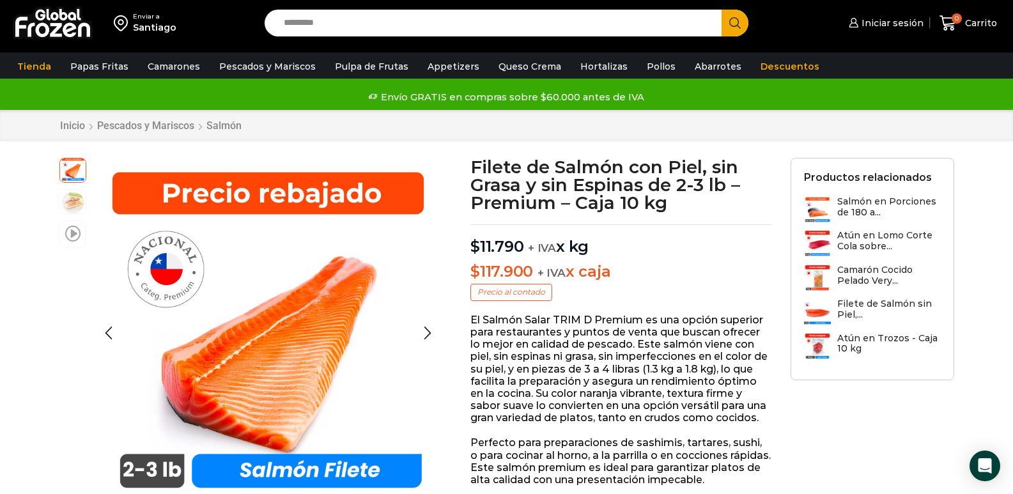
click at [72, 231] on span at bounding box center [72, 232] width 15 height 17
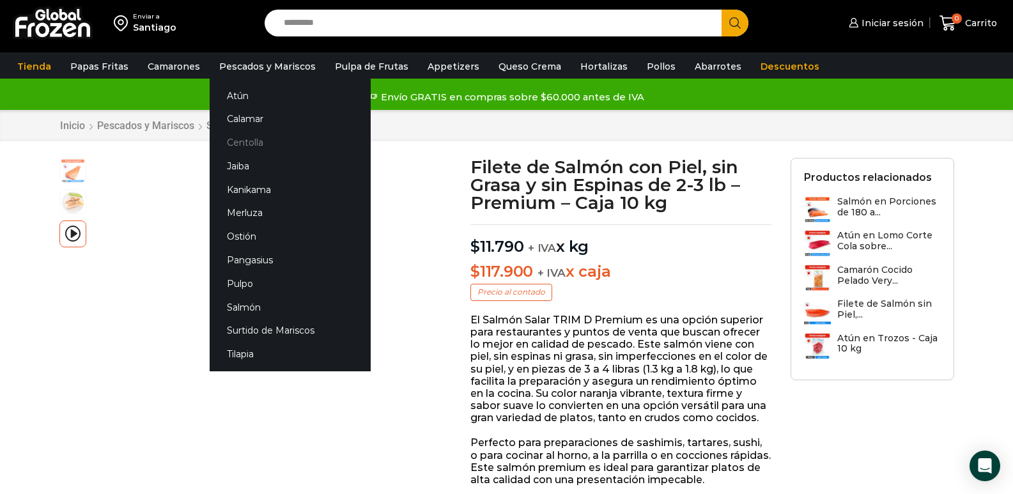
click at [251, 135] on link "Centolla" at bounding box center [290, 143] width 161 height 24
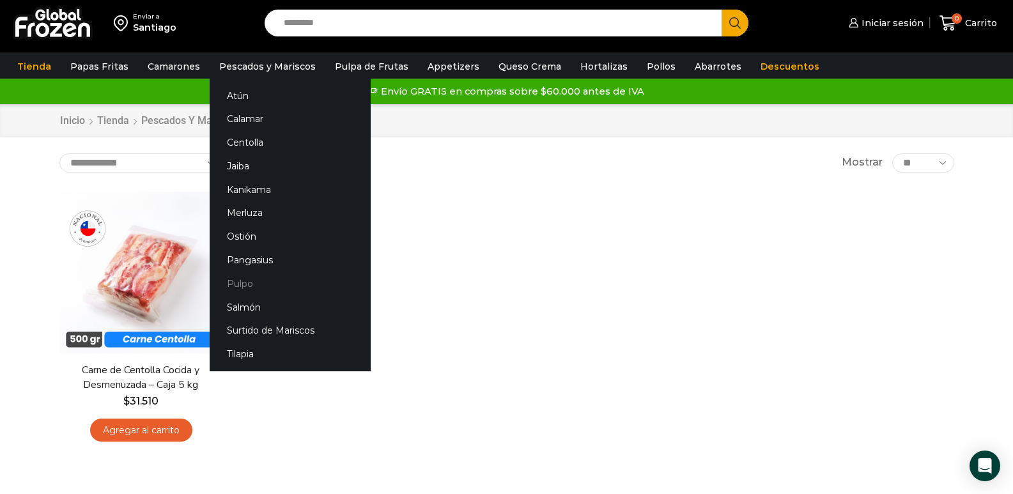
click at [240, 286] on link "Pulpo" at bounding box center [290, 284] width 161 height 24
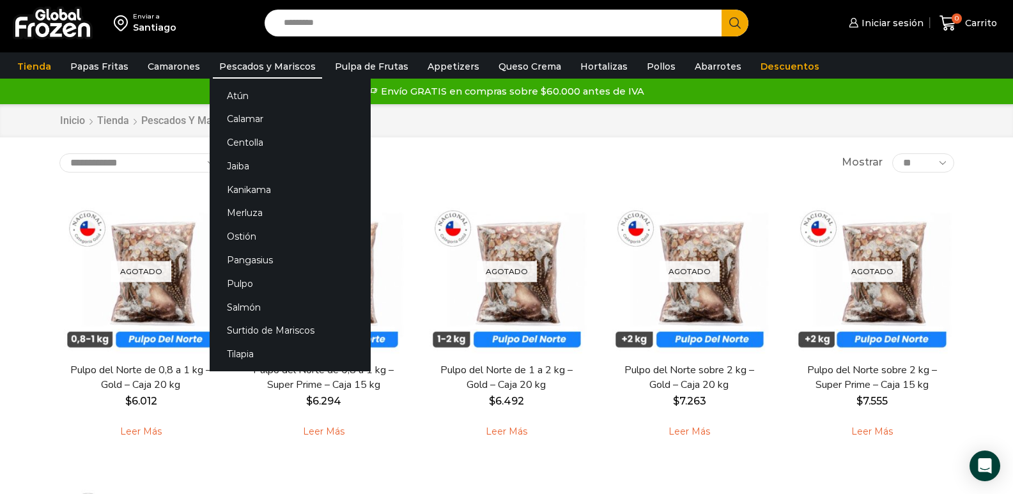
click at [279, 67] on link "Pescados y Mariscos" at bounding box center [267, 66] width 109 height 24
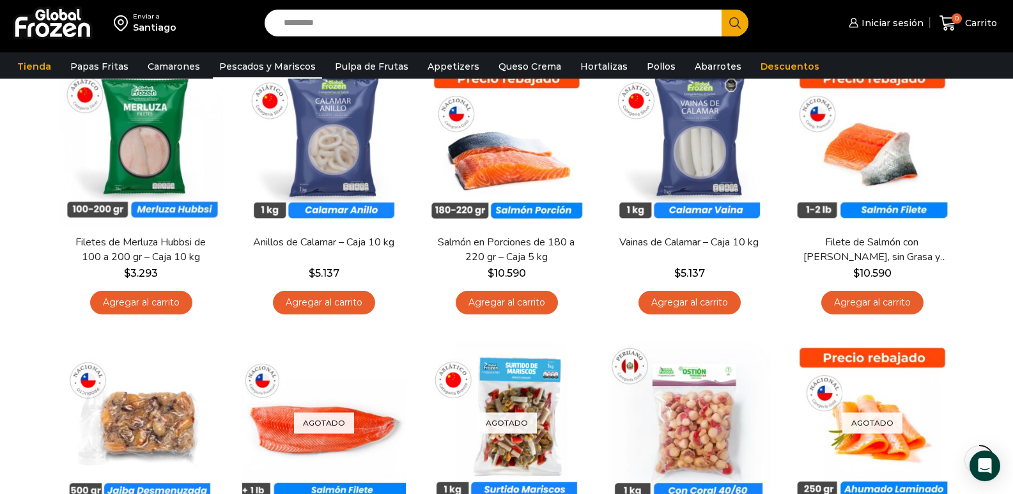
scroll to position [447, 0]
